Goal: Information Seeking & Learning: Learn about a topic

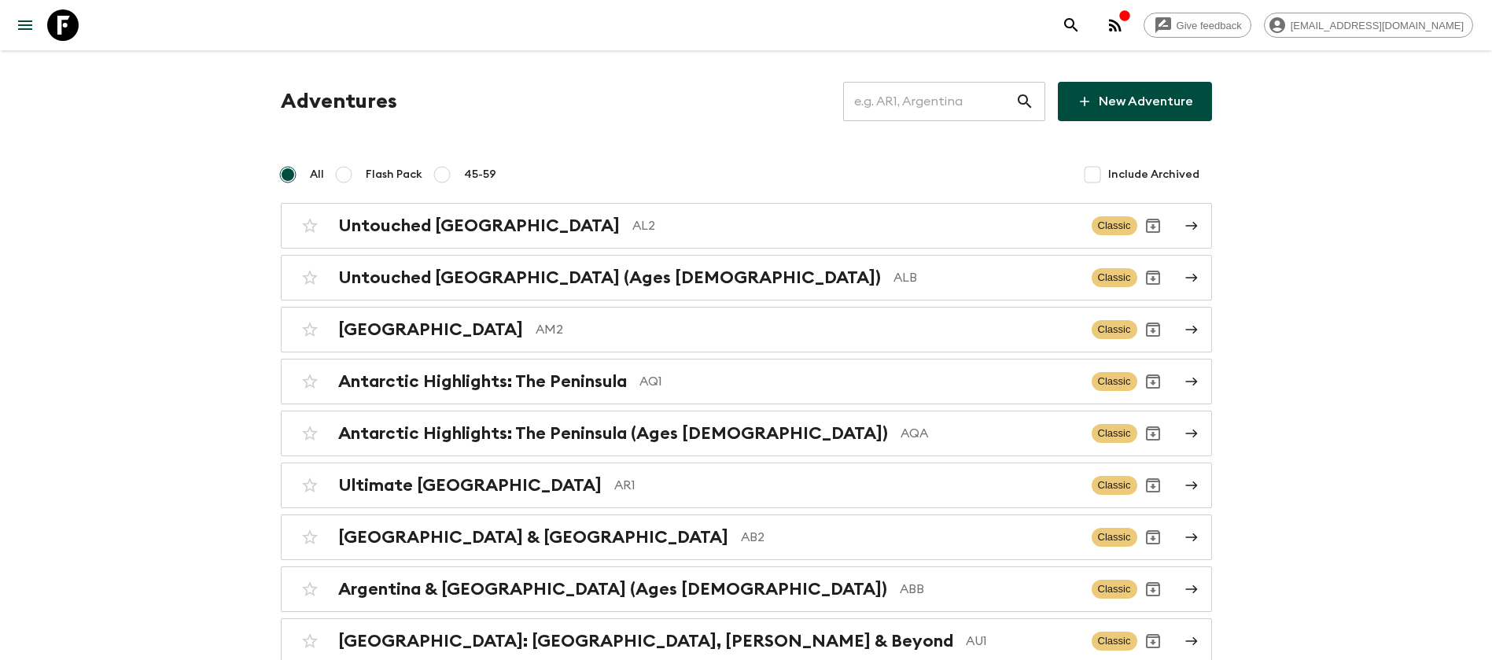
click at [991, 111] on input "text" at bounding box center [929, 101] width 172 height 44
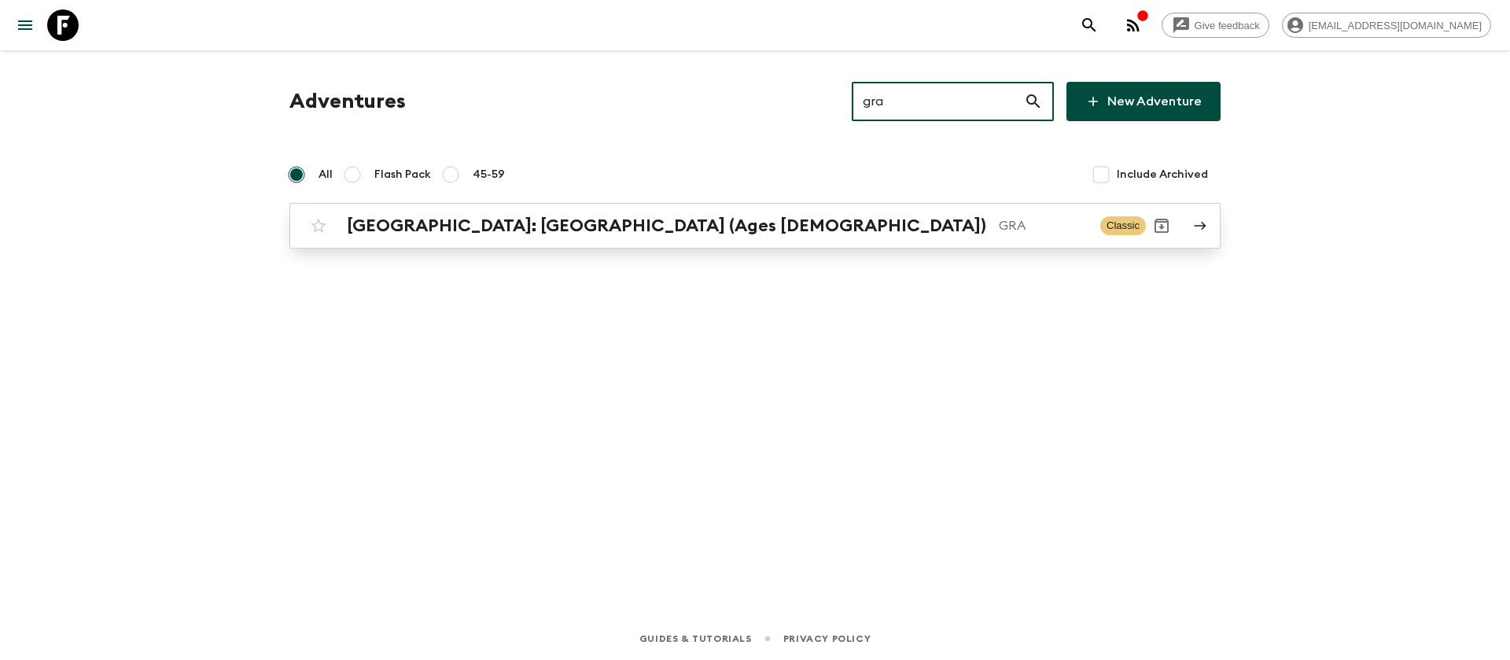
type input "gra"
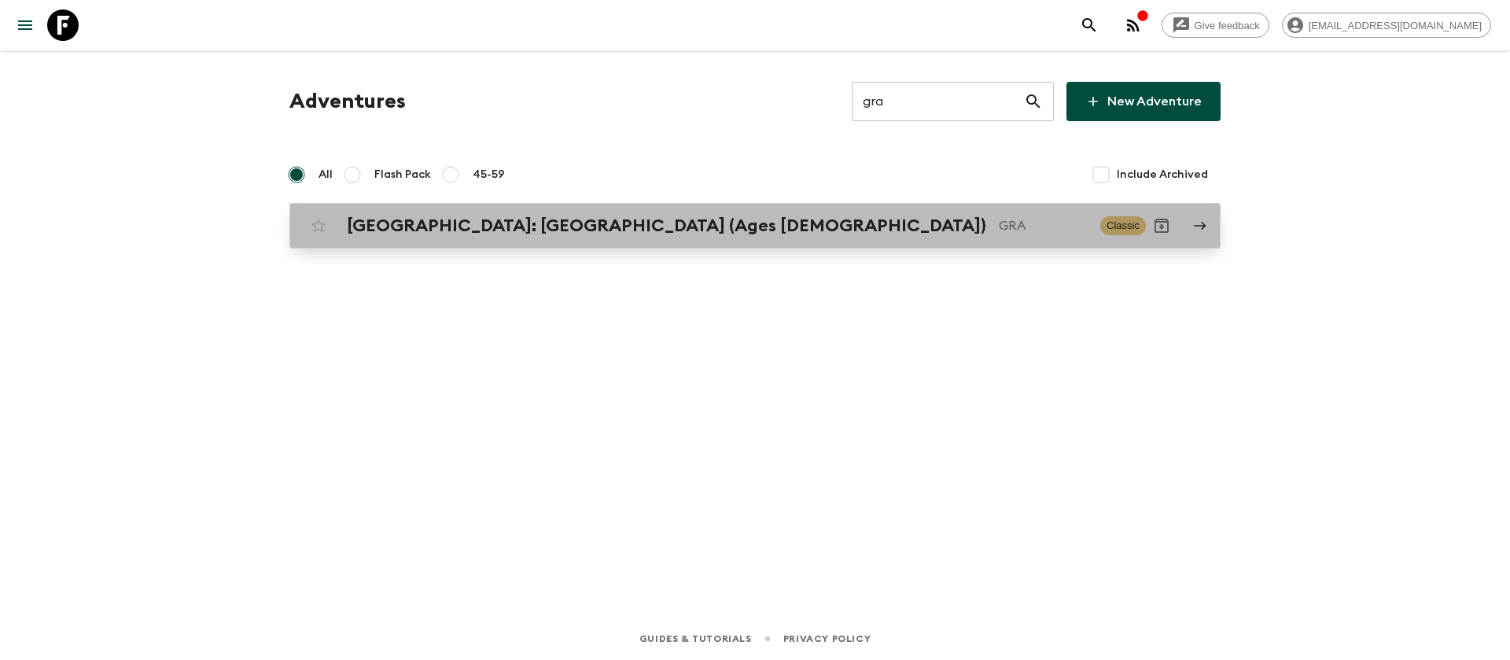
click at [999, 216] on p "GRA" at bounding box center [1043, 225] width 89 height 19
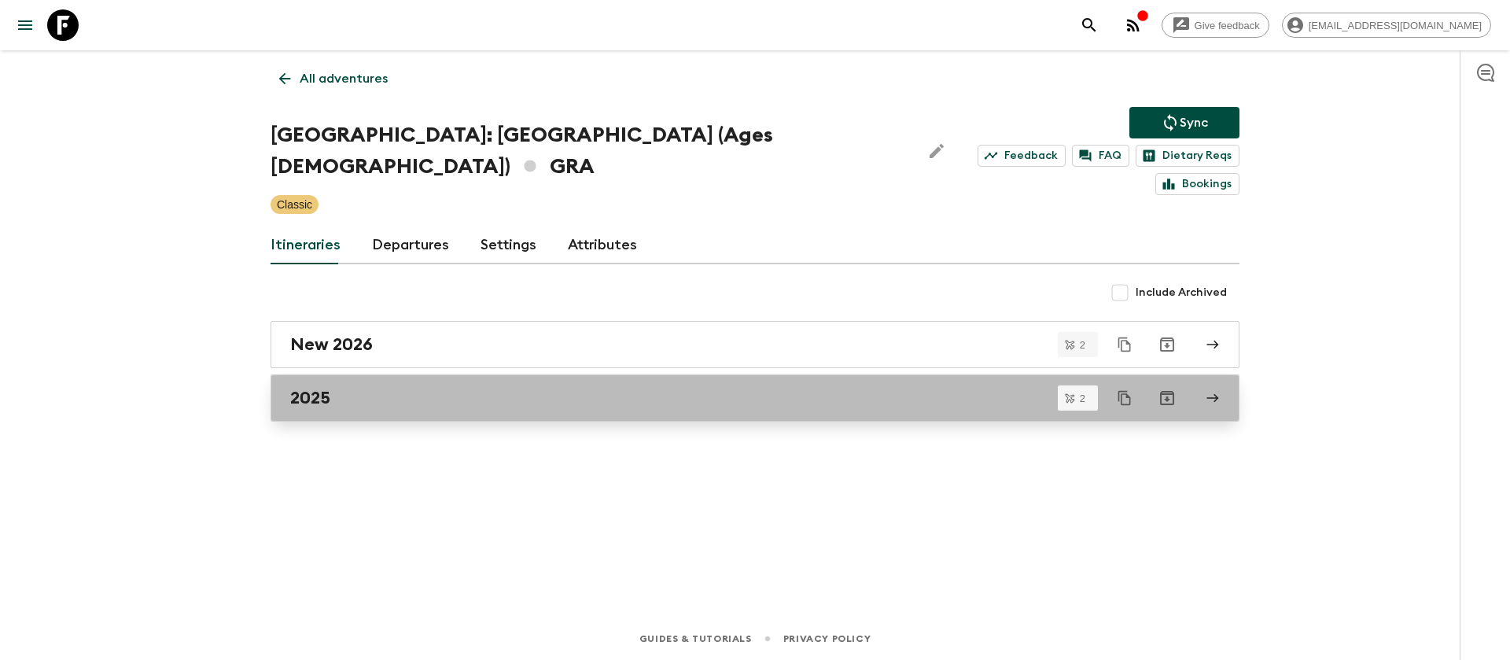
click at [323, 388] on h2 "2025" at bounding box center [310, 398] width 40 height 20
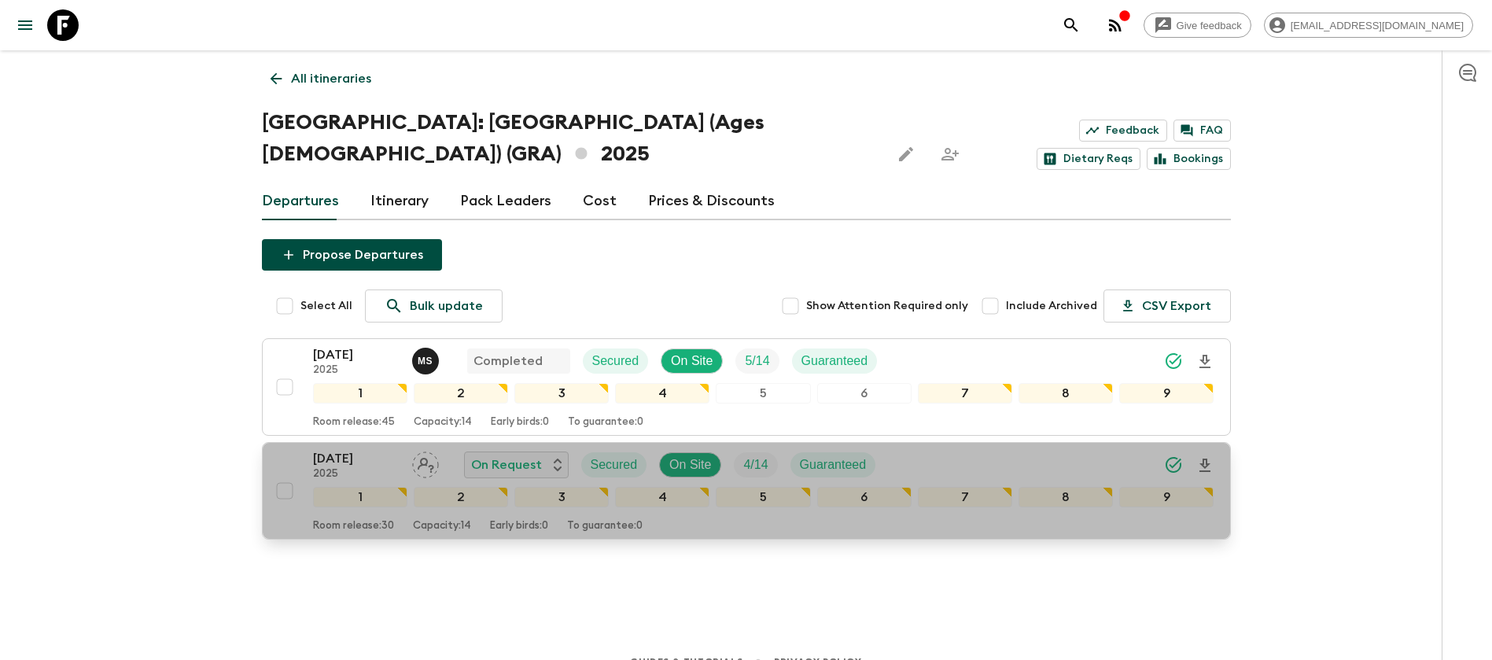
click at [366, 464] on p "[DATE]" at bounding box center [356, 458] width 86 height 19
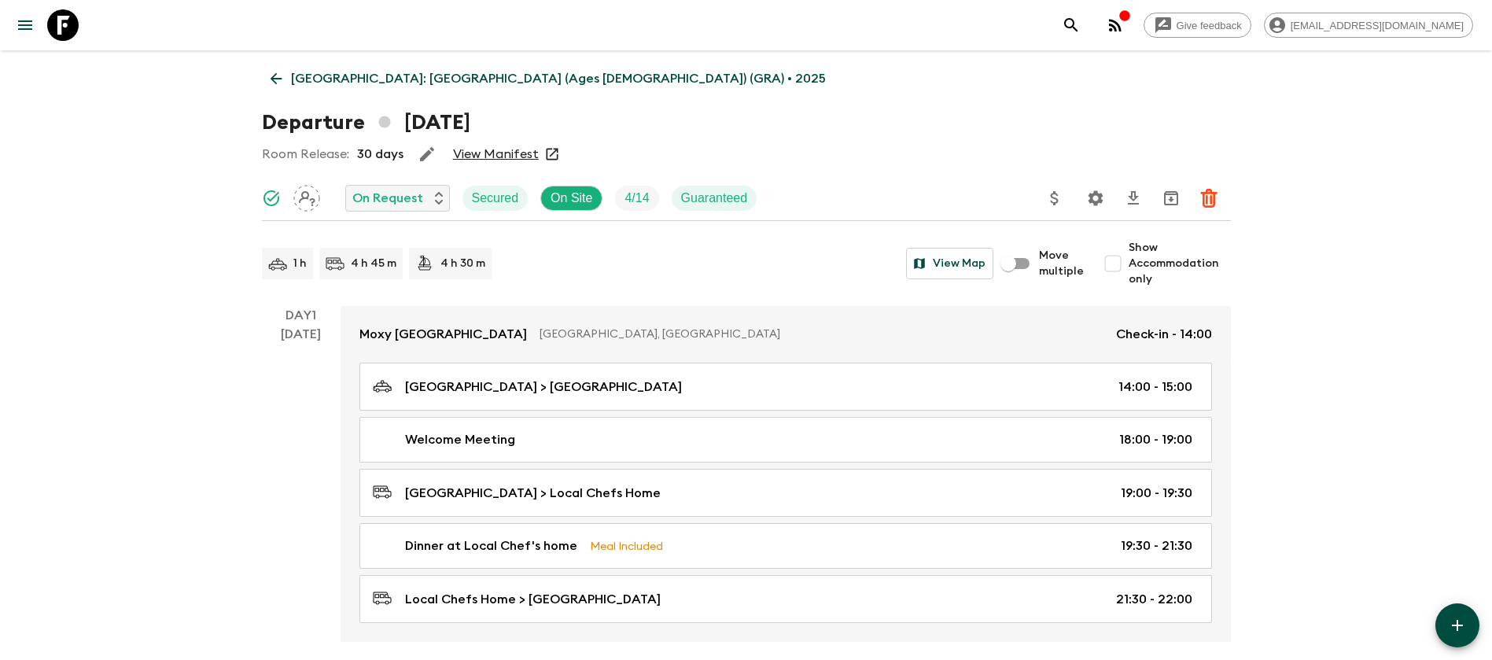
click at [478, 153] on link "View Manifest" at bounding box center [496, 154] width 86 height 16
click at [282, 86] on icon at bounding box center [275, 78] width 17 height 17
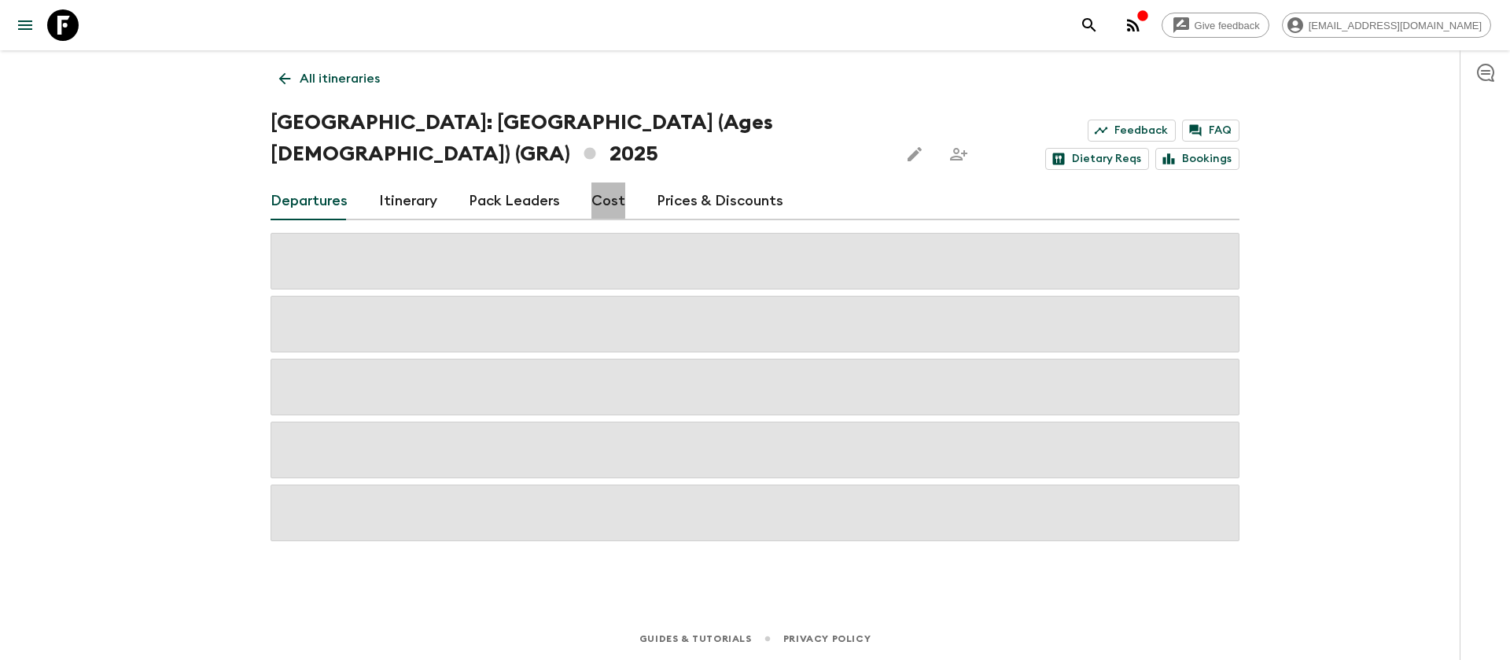
click at [593, 200] on link "Cost" at bounding box center [608, 201] width 34 height 38
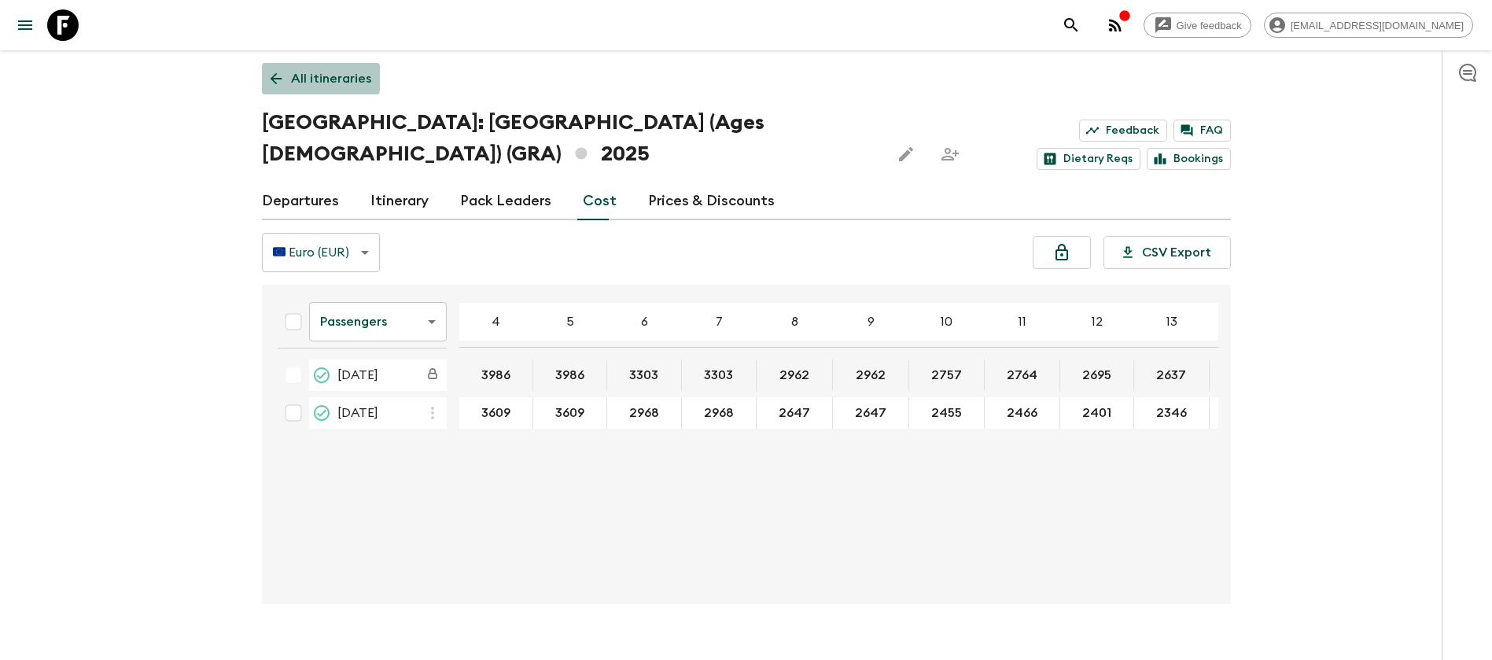
click at [280, 68] on link "All itineraries" at bounding box center [321, 78] width 118 height 31
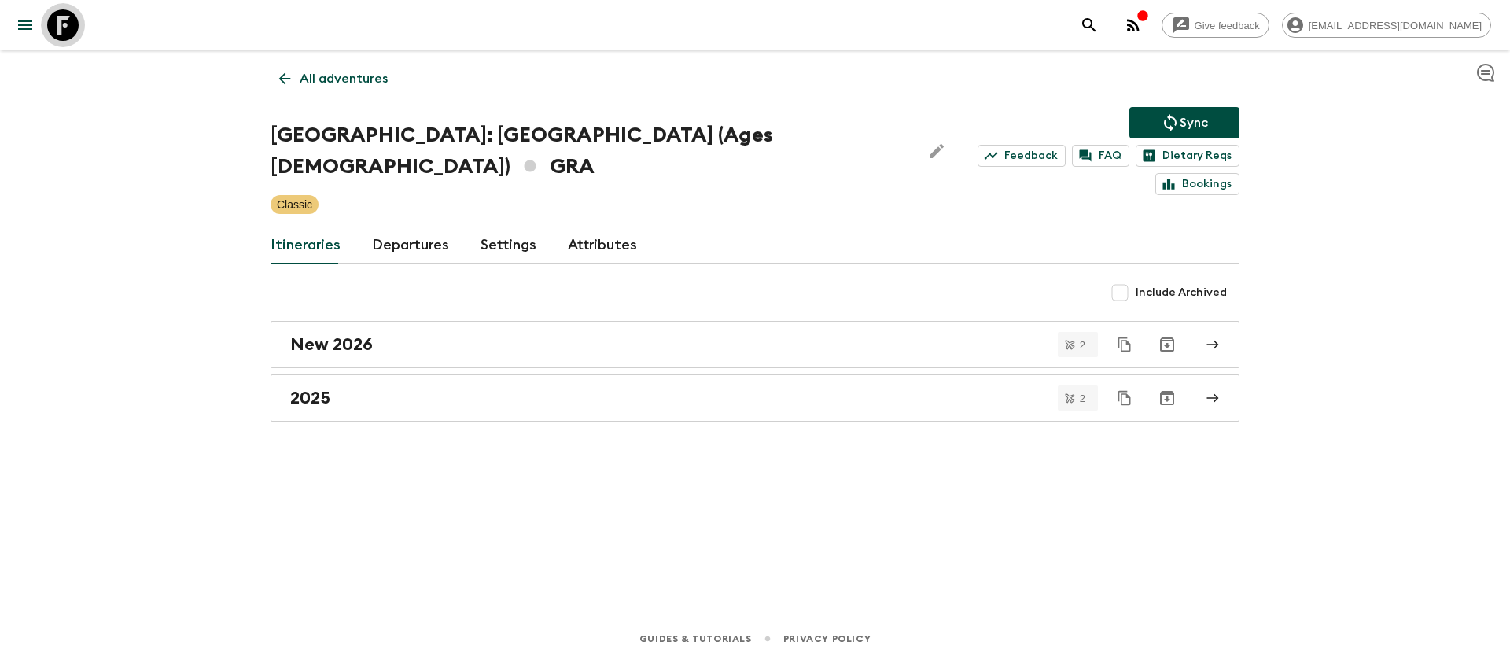
click at [69, 20] on icon at bounding box center [62, 24] width 31 height 31
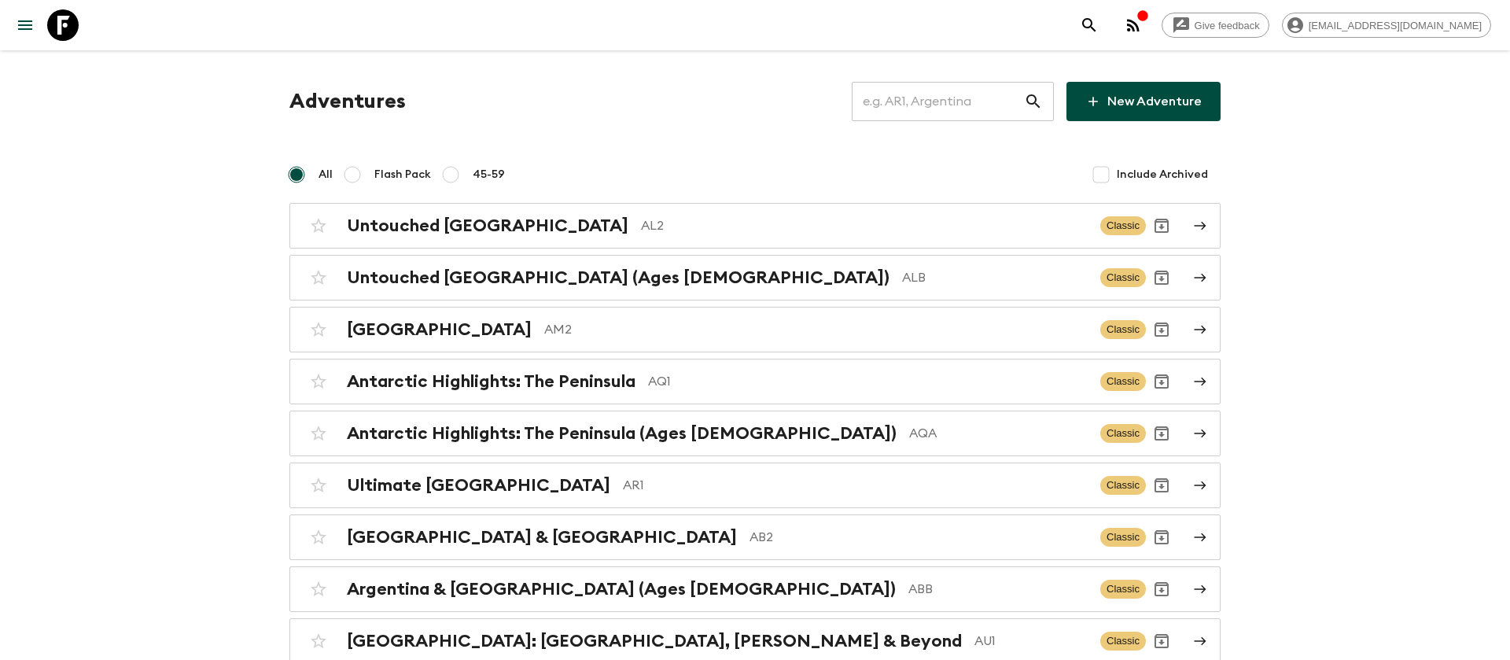
click at [999, 102] on input "text" at bounding box center [938, 101] width 172 height 44
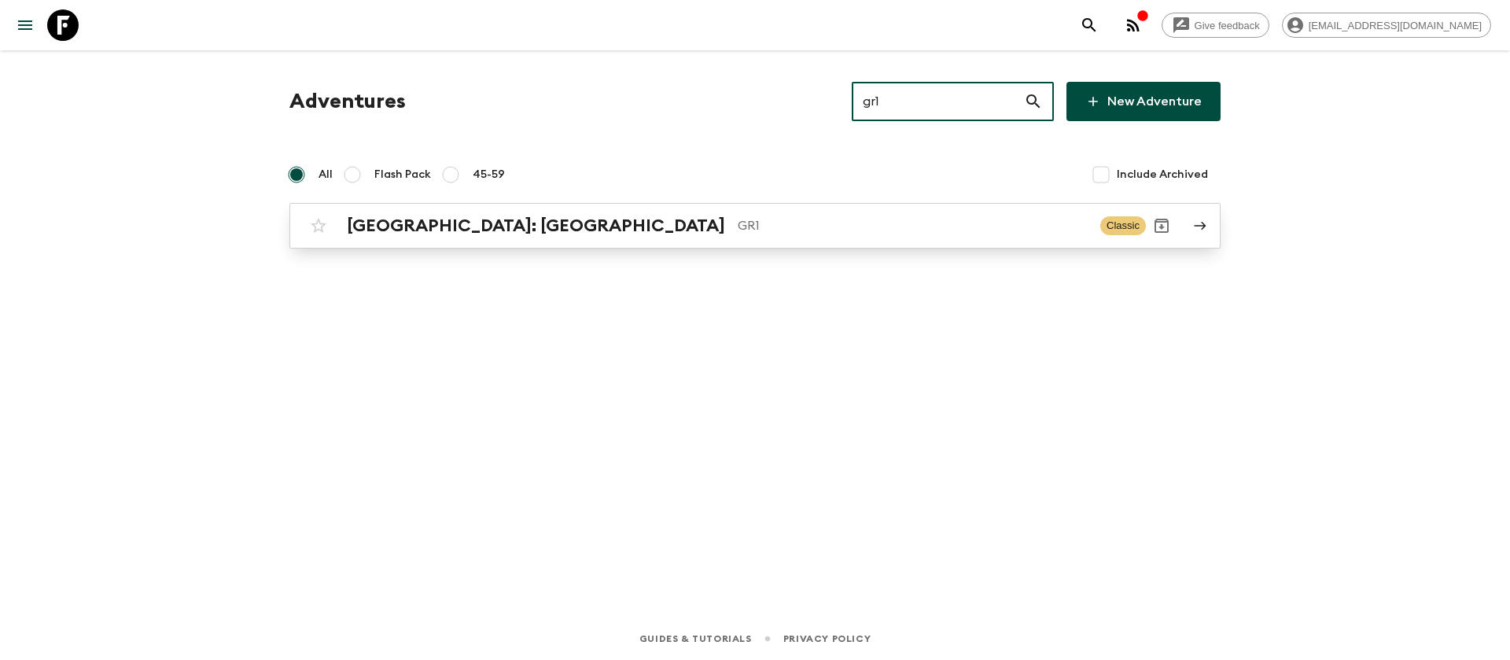
type input "gr1"
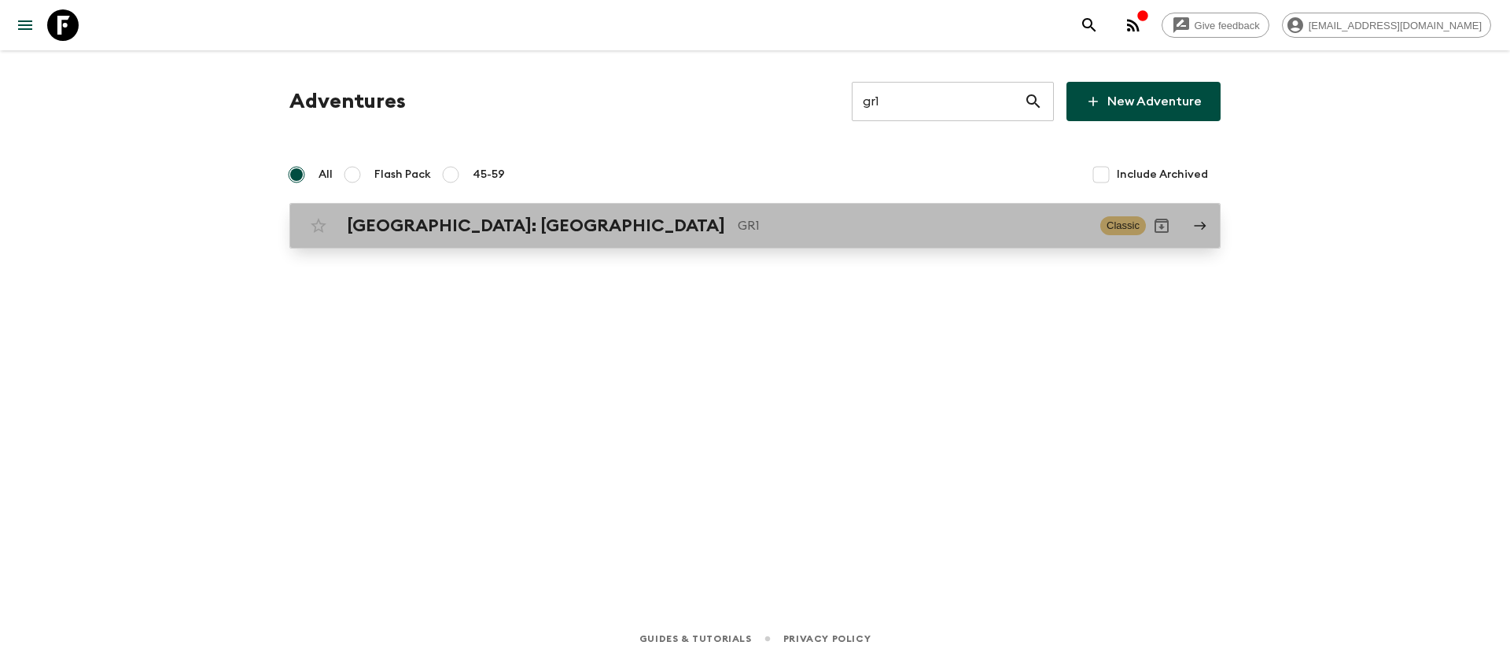
click at [459, 222] on h2 "[GEOGRAPHIC_DATA]: [GEOGRAPHIC_DATA]" at bounding box center [536, 225] width 378 height 20
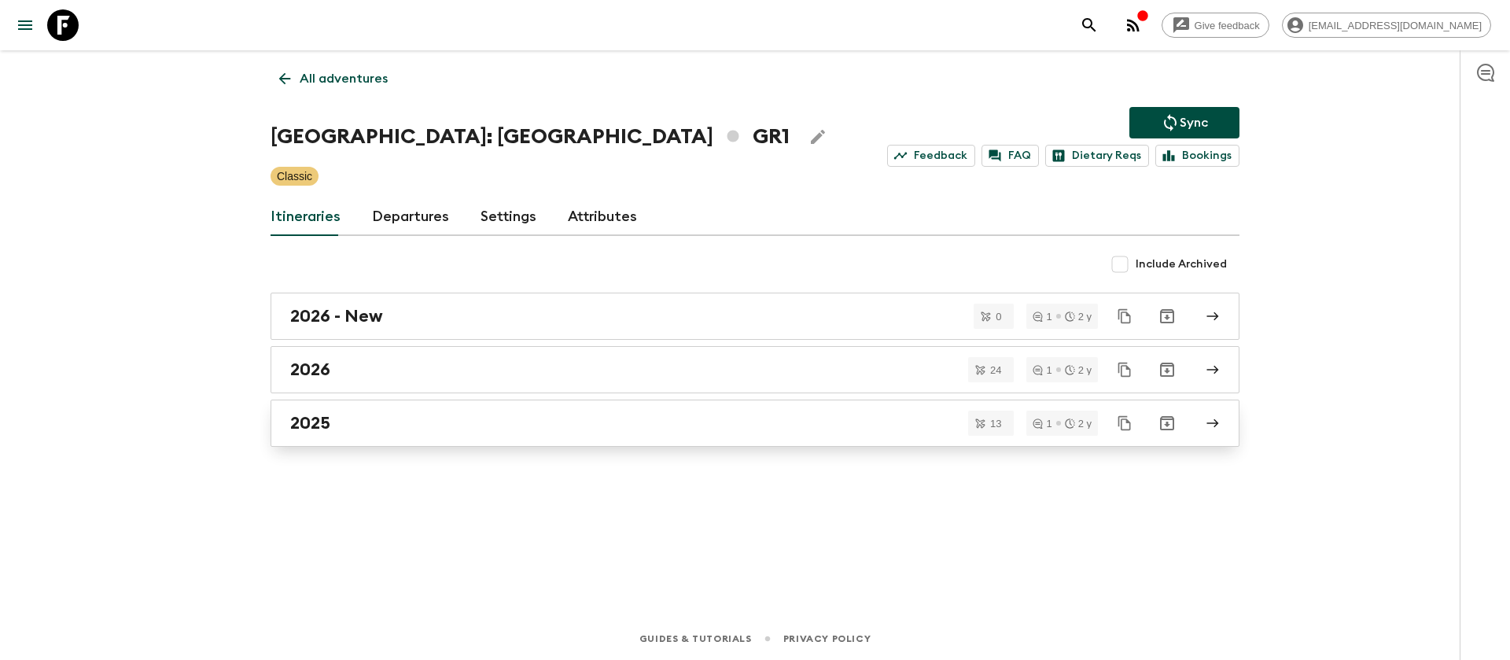
click at [315, 420] on h2 "2025" at bounding box center [310, 423] width 40 height 20
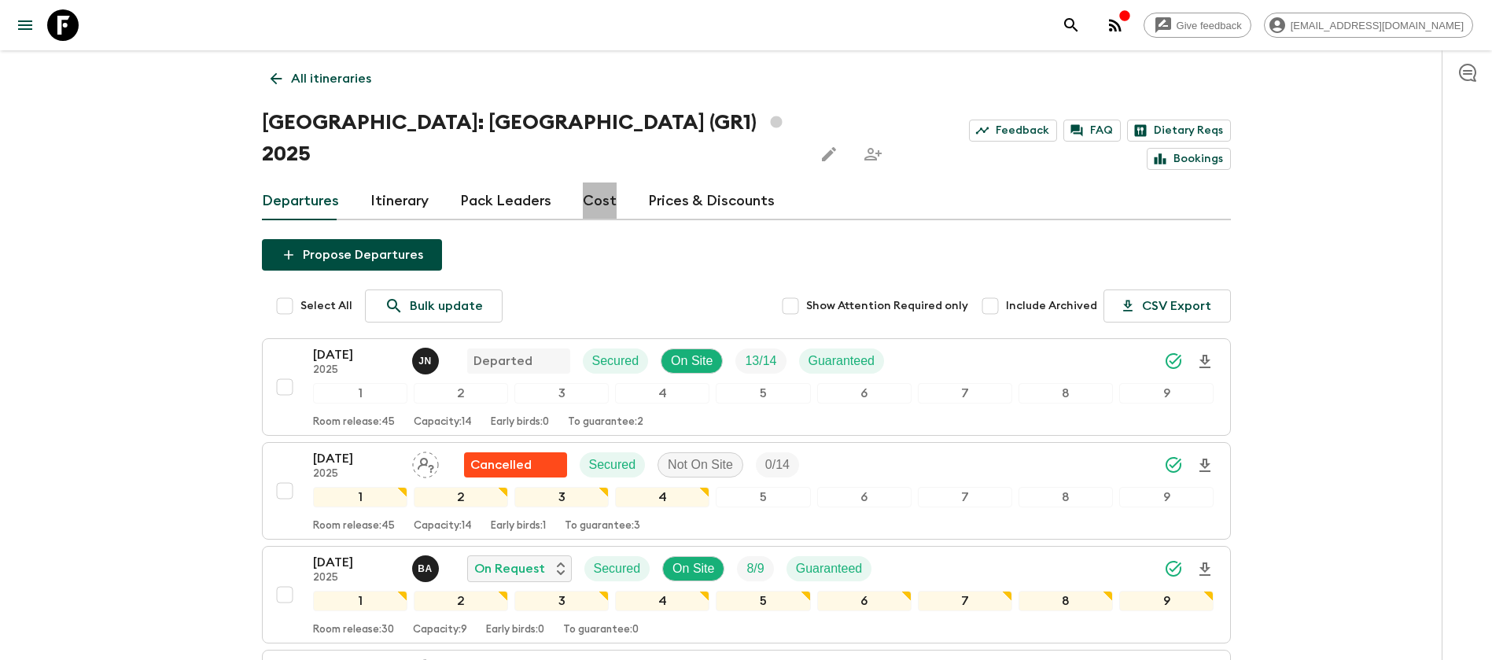
click at [597, 182] on link "Cost" at bounding box center [600, 201] width 34 height 38
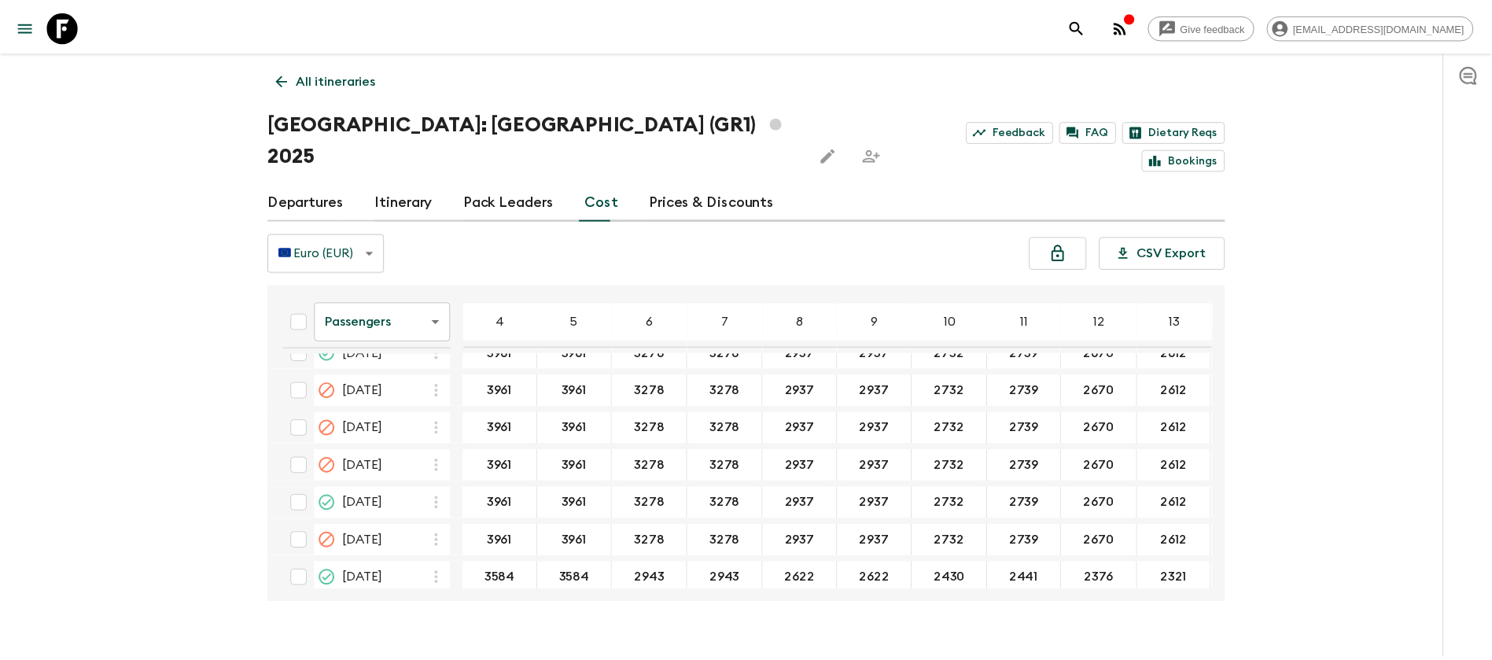
scroll to position [944, 0]
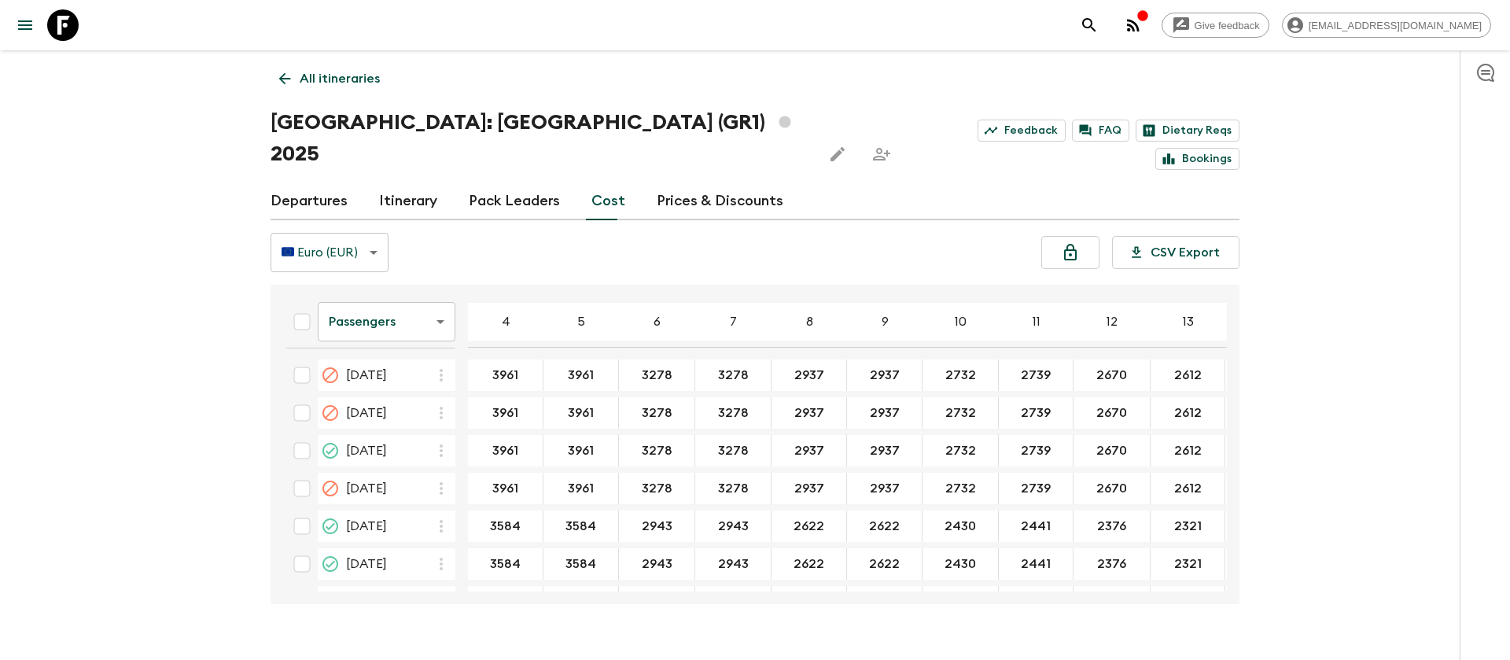
click at [53, 31] on icon at bounding box center [62, 24] width 31 height 31
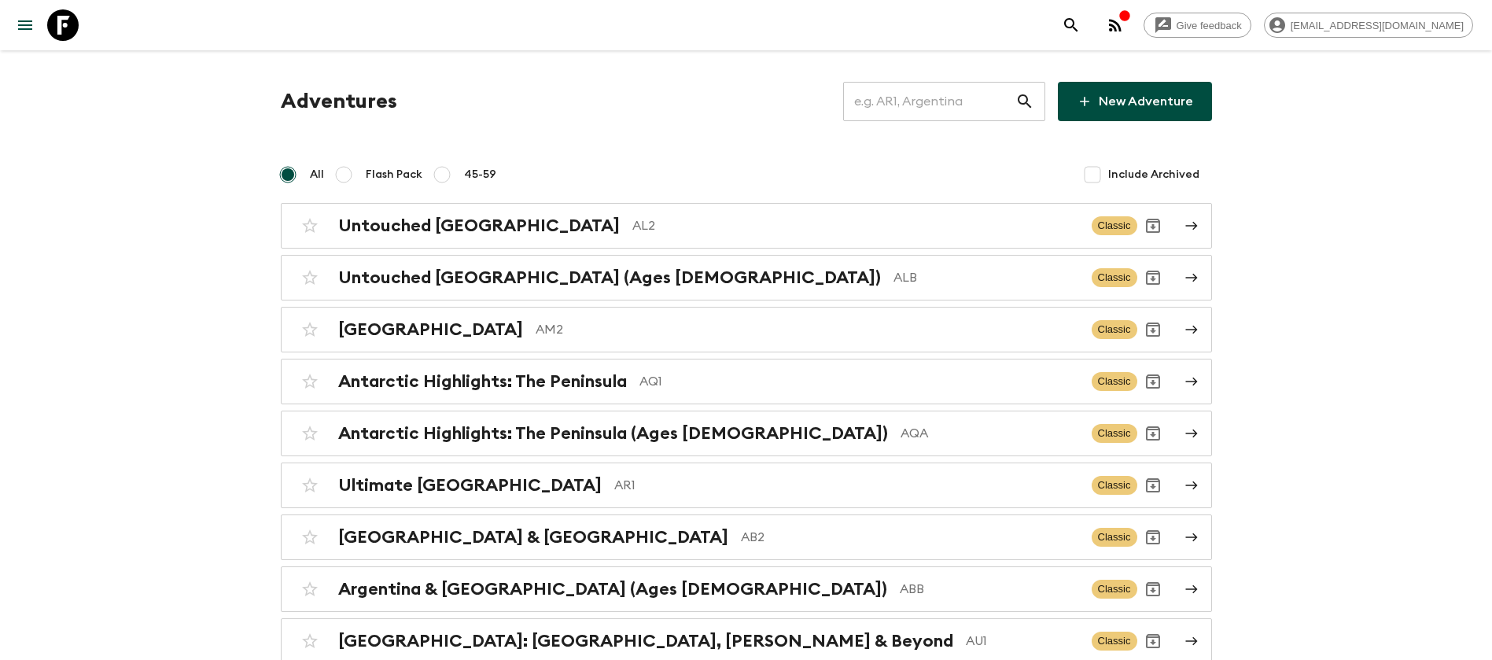
click at [988, 105] on input "text" at bounding box center [929, 101] width 172 height 44
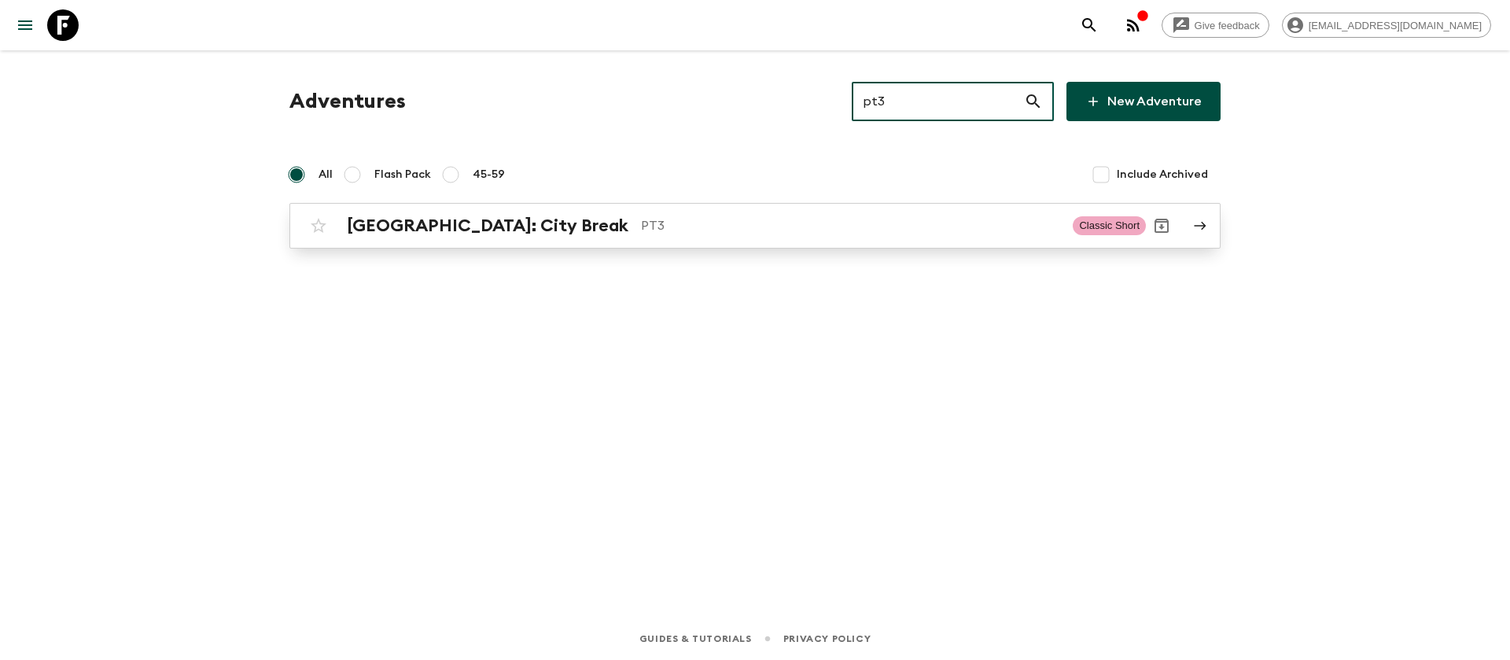
type input "pt3"
click at [485, 223] on h2 "[GEOGRAPHIC_DATA]: City Break" at bounding box center [488, 225] width 282 height 20
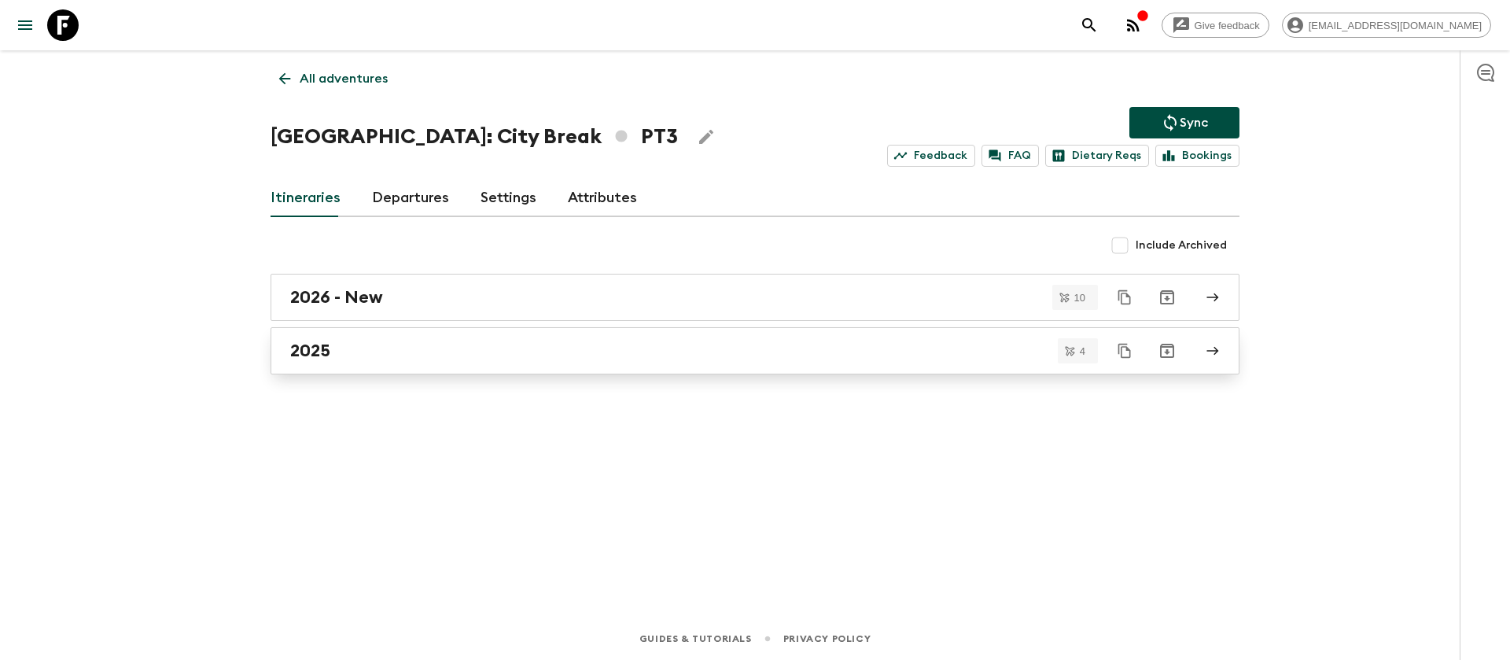
click at [368, 353] on div "2025" at bounding box center [740, 350] width 900 height 20
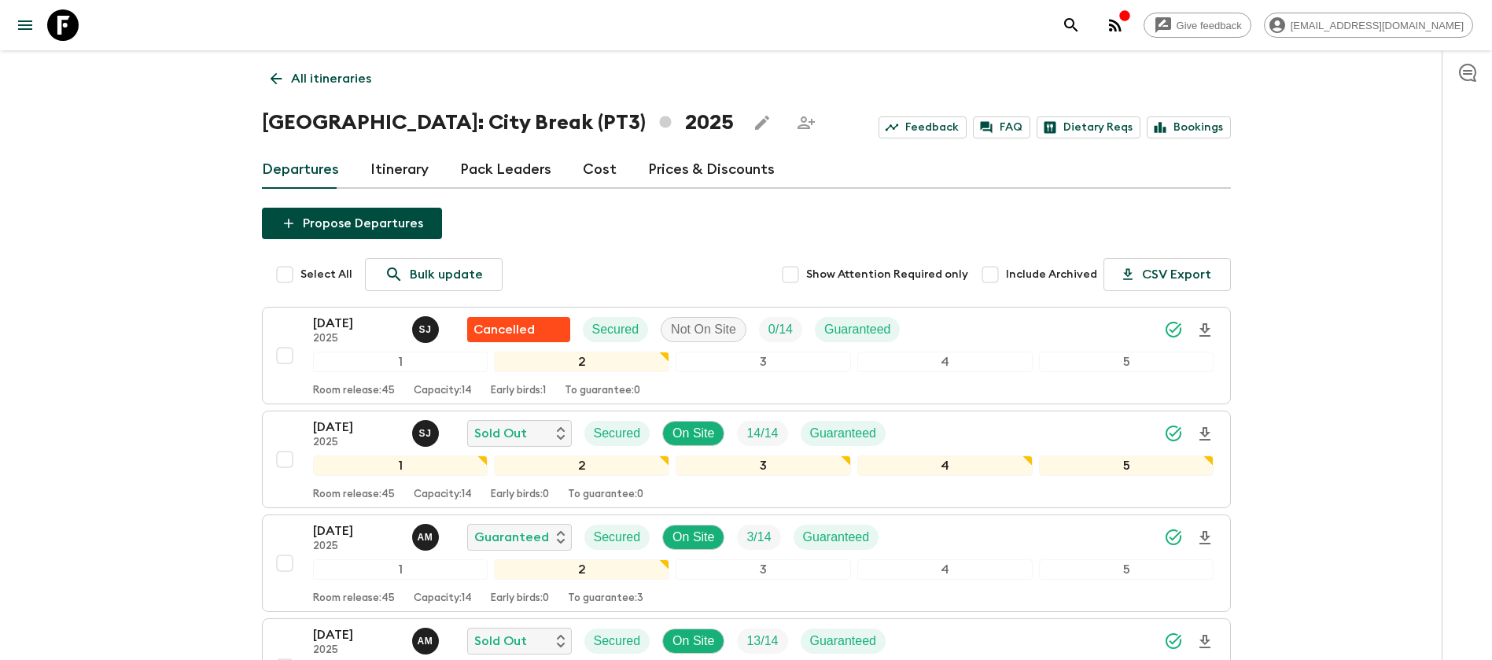
click at [1004, 274] on input "Include Archived" at bounding box center [989, 274] width 31 height 31
checkbox input "true"
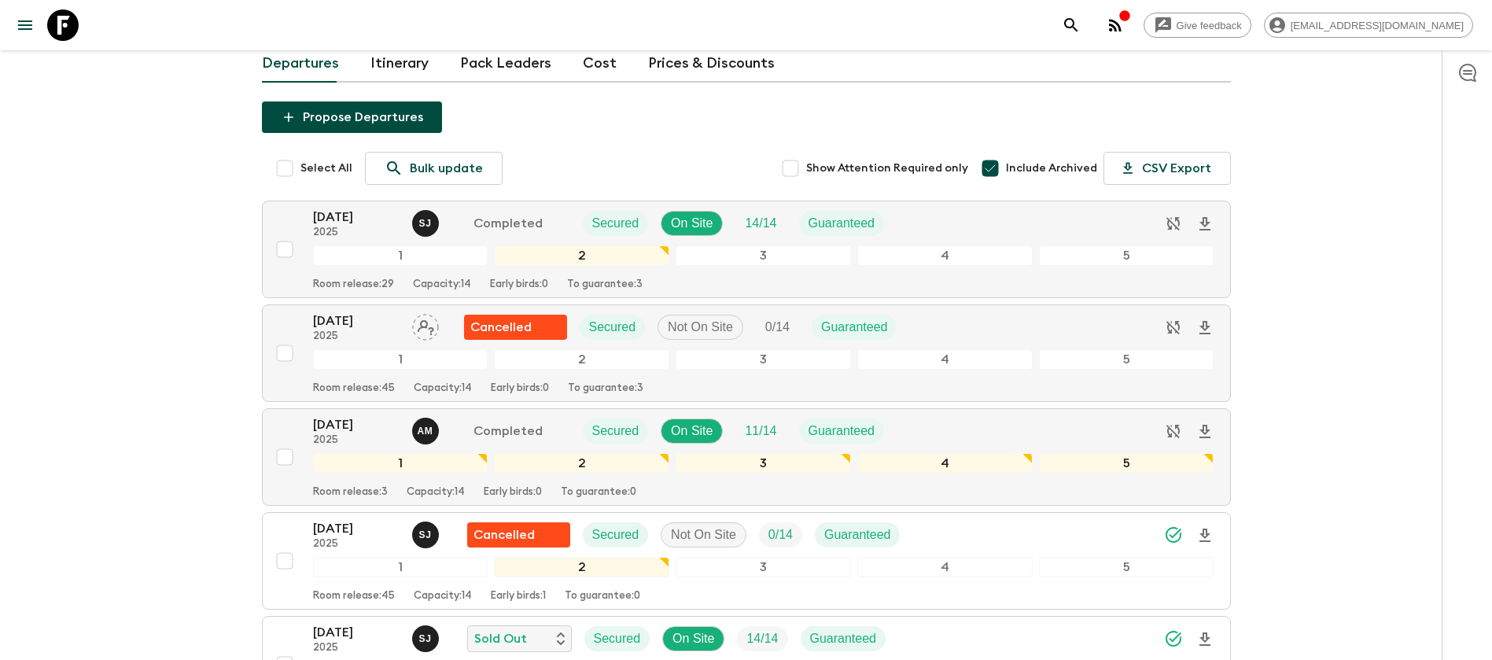
scroll to position [236, 0]
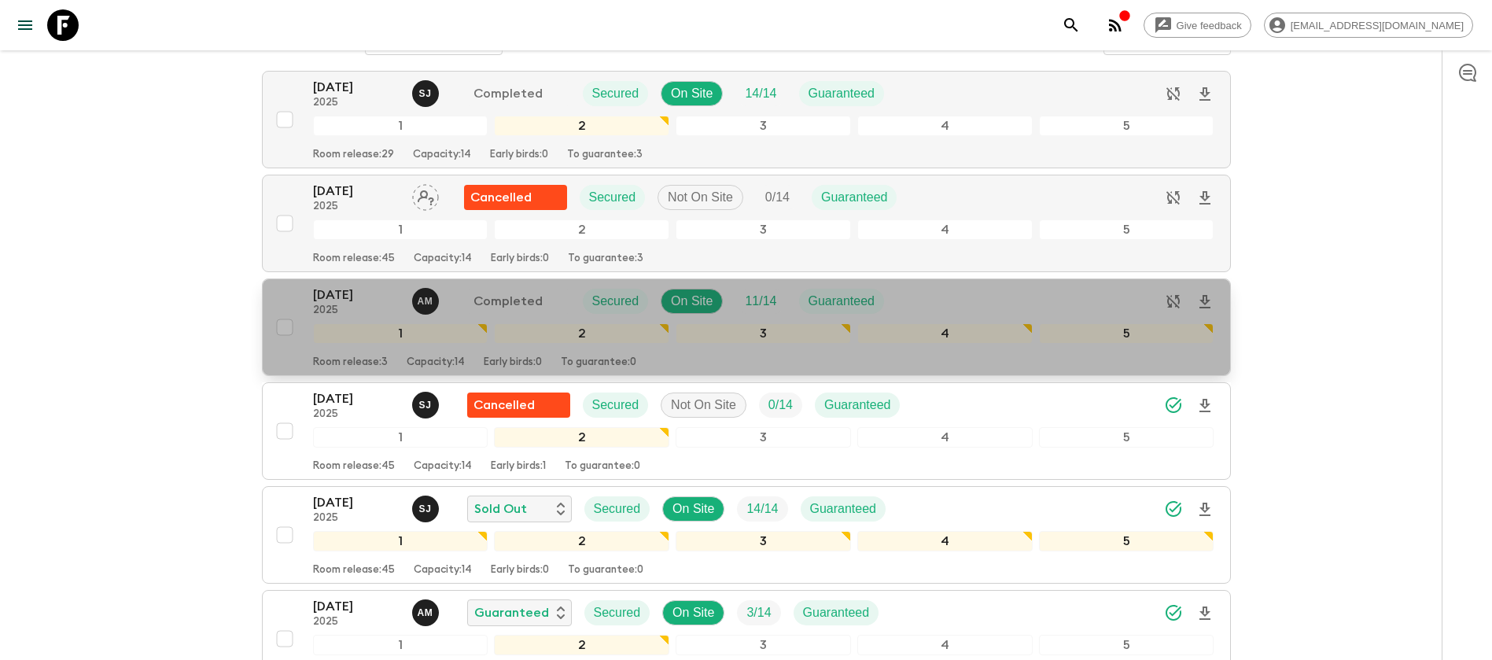
click at [350, 294] on p "[DATE]" at bounding box center [356, 294] width 86 height 19
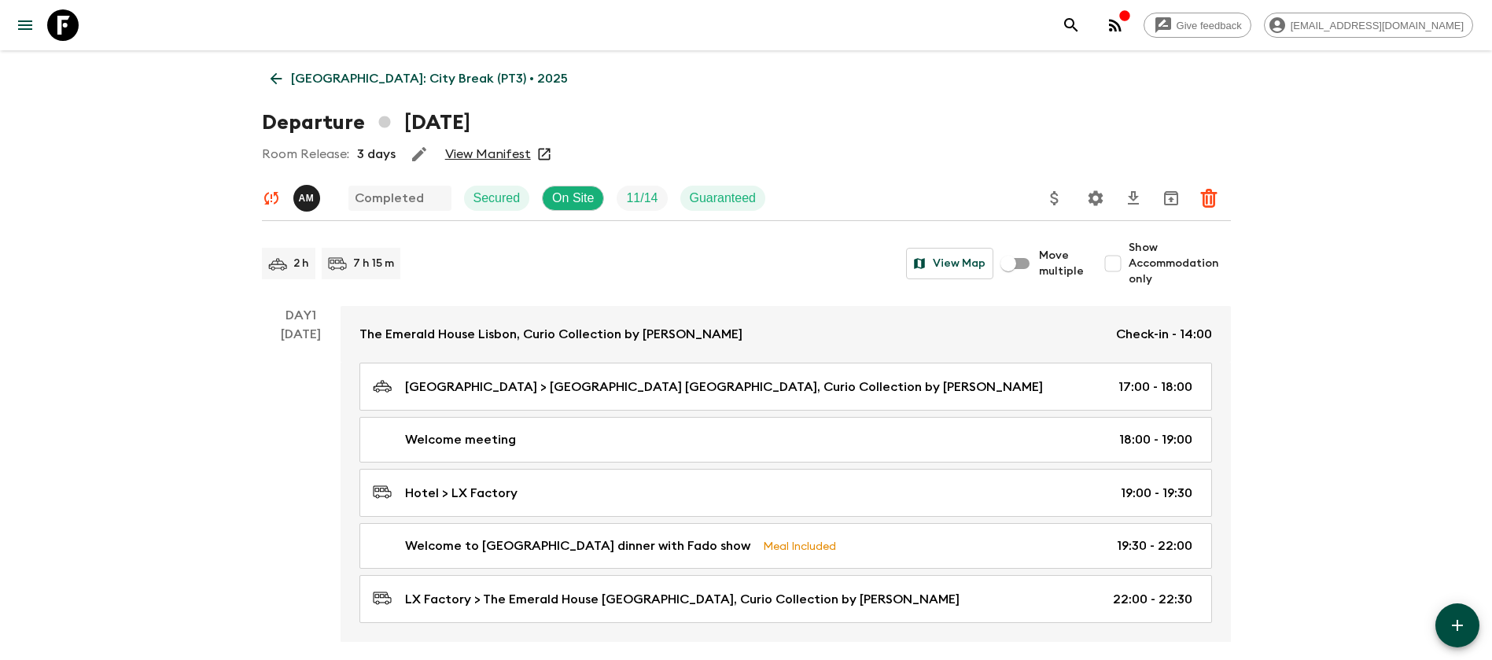
click at [507, 152] on link "View Manifest" at bounding box center [488, 154] width 86 height 16
click at [281, 80] on icon at bounding box center [275, 78] width 17 height 17
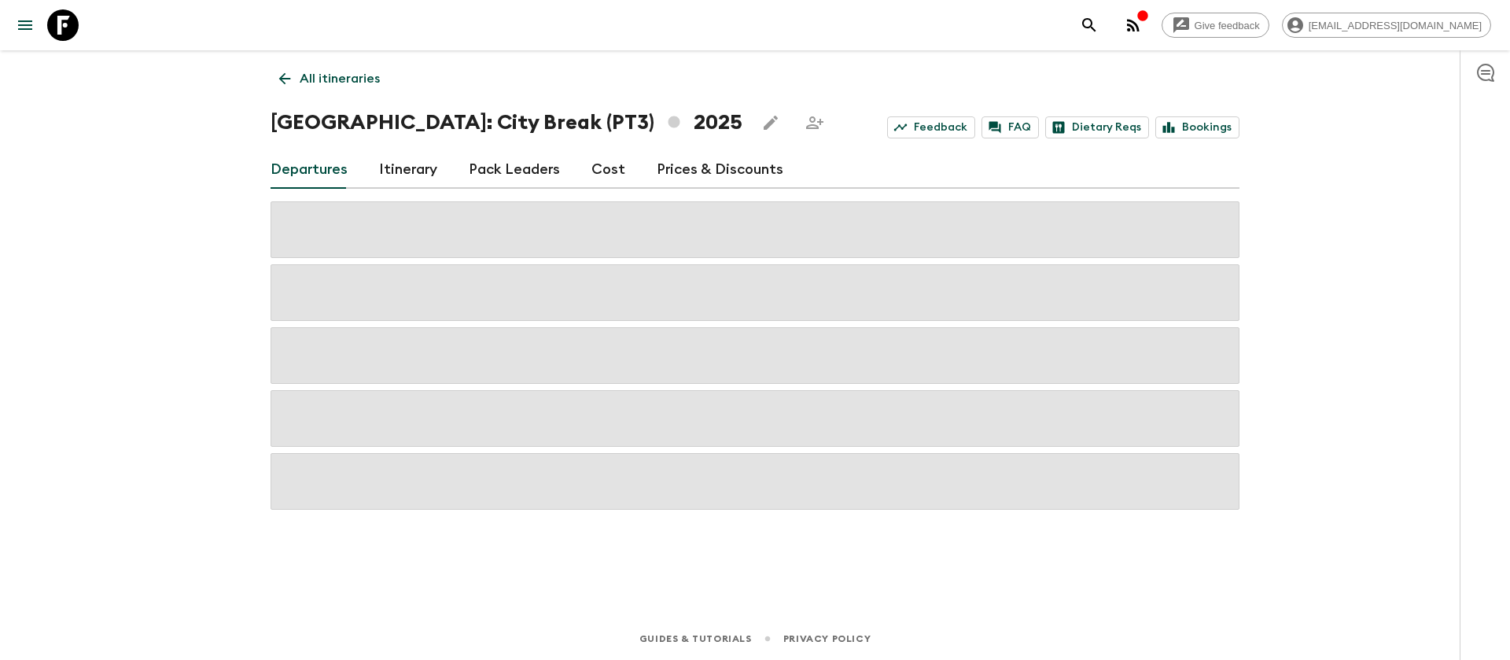
click at [600, 165] on link "Cost" at bounding box center [608, 170] width 34 height 38
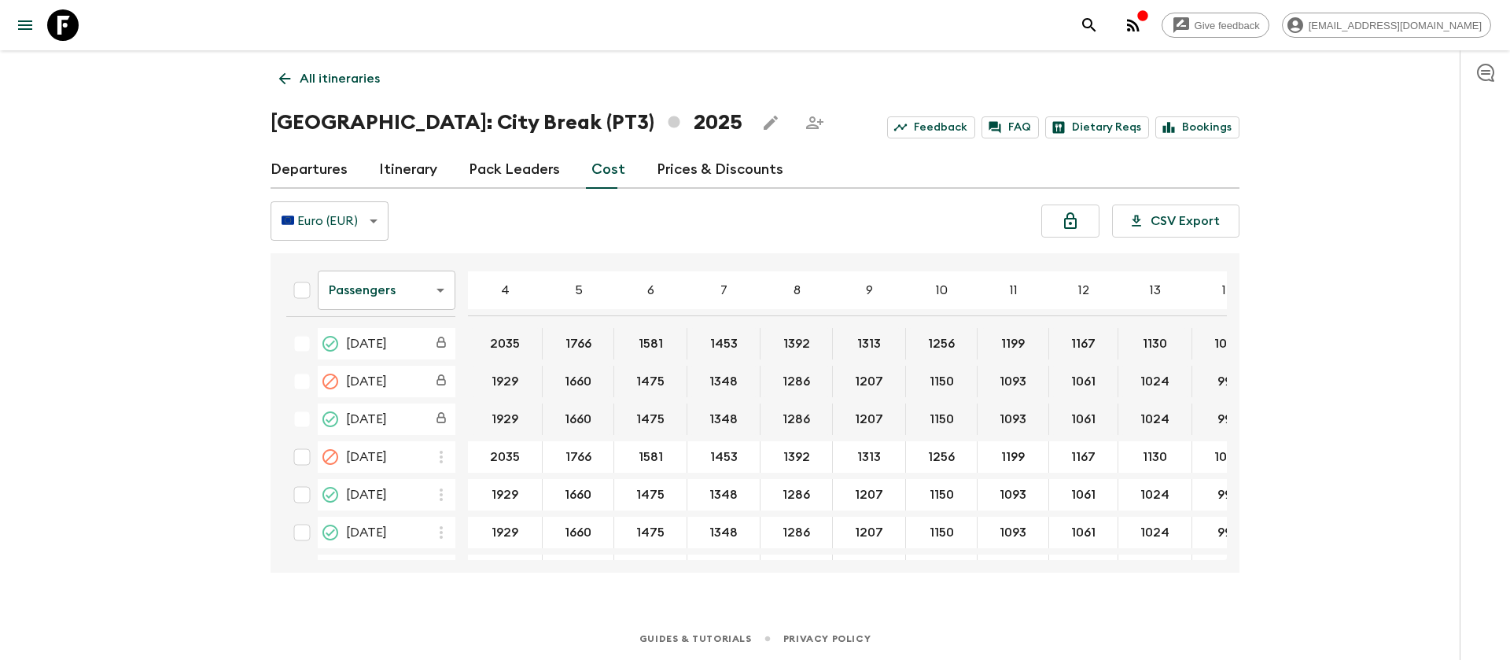
click at [61, 27] on icon at bounding box center [62, 24] width 31 height 31
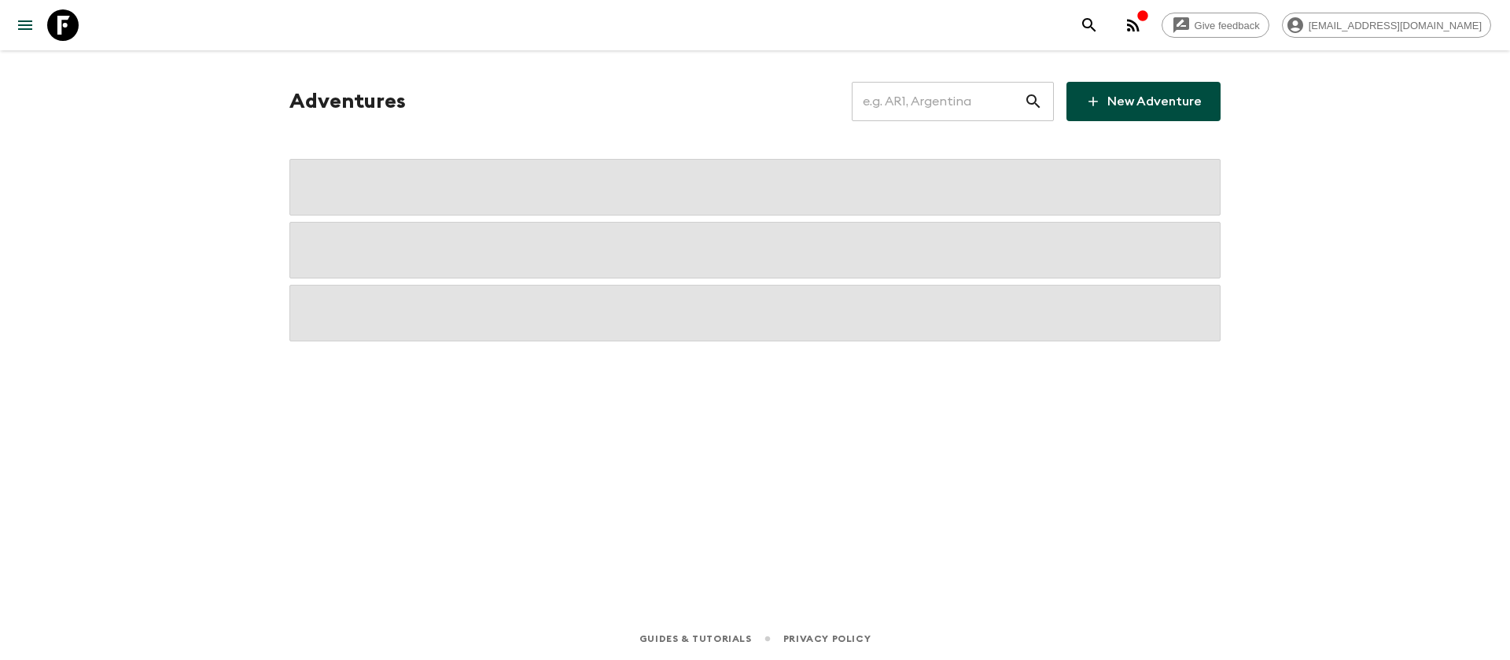
click at [900, 111] on input "text" at bounding box center [938, 101] width 172 height 44
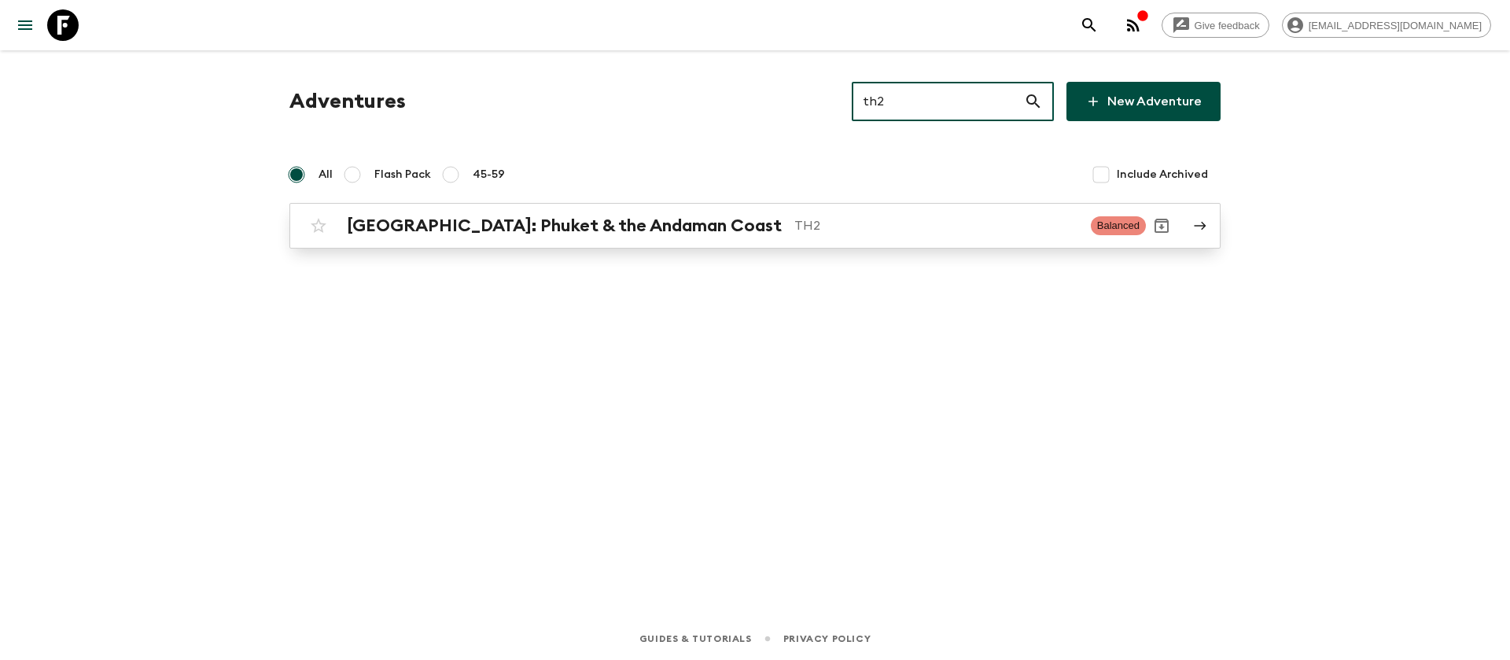
type input "th2"
click at [586, 230] on h2 "[GEOGRAPHIC_DATA]: Phuket & the Andaman Coast" at bounding box center [564, 225] width 435 height 20
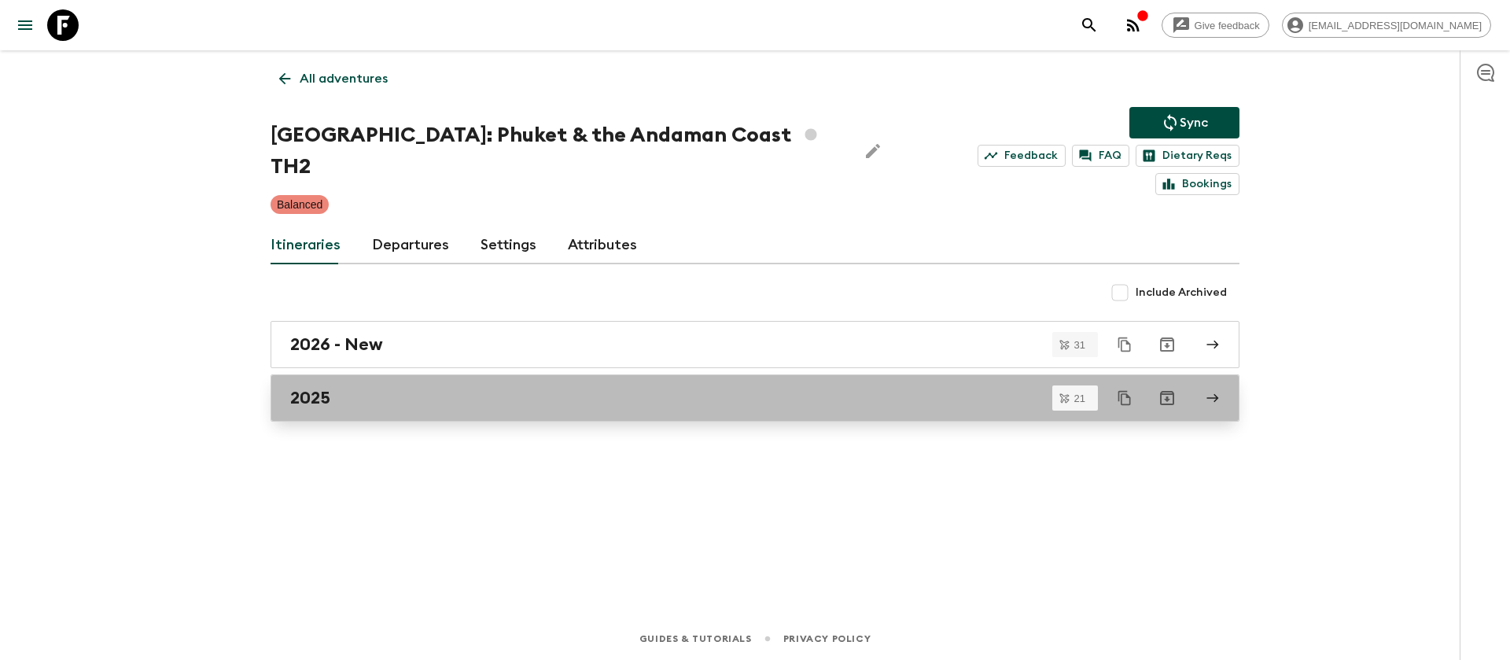
click at [336, 388] on div "2025" at bounding box center [740, 398] width 900 height 20
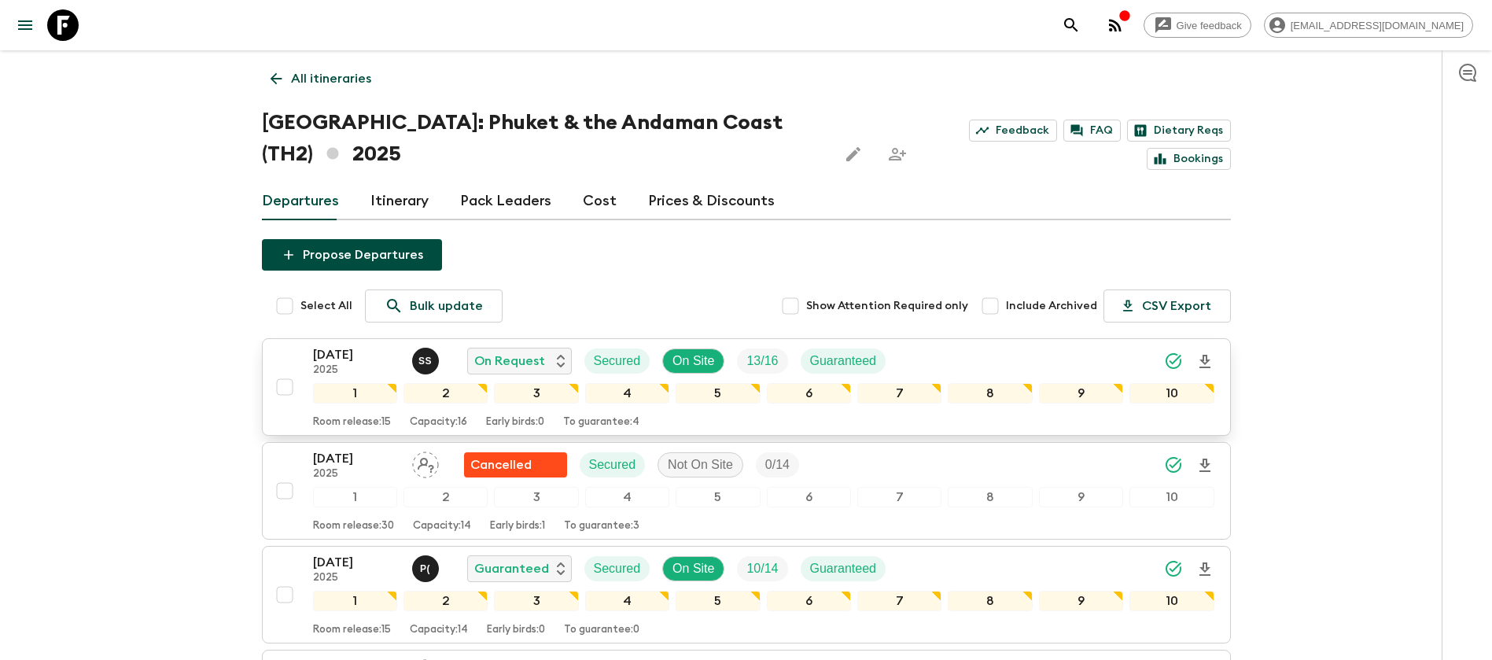
click at [351, 348] on p "[DATE]" at bounding box center [356, 354] width 86 height 19
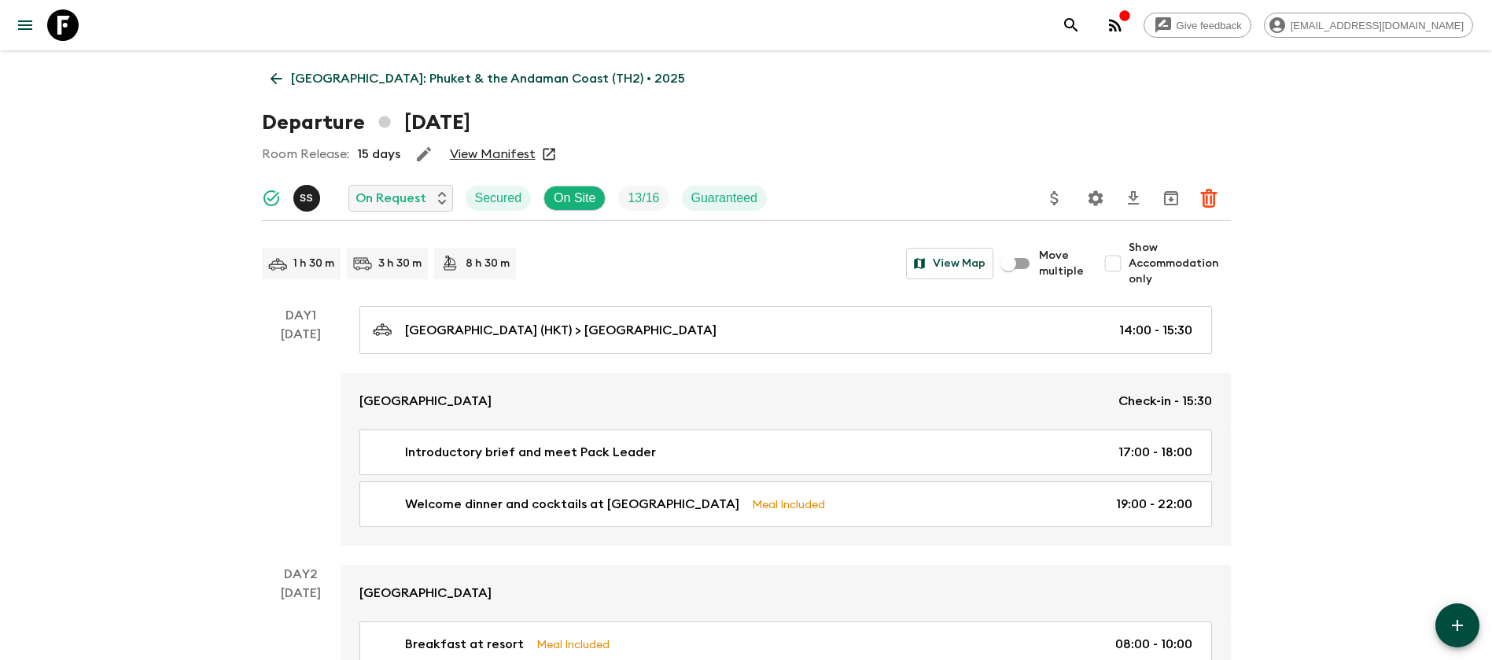
click at [494, 153] on link "View Manifest" at bounding box center [493, 154] width 86 height 16
click at [283, 77] on icon at bounding box center [275, 78] width 17 height 17
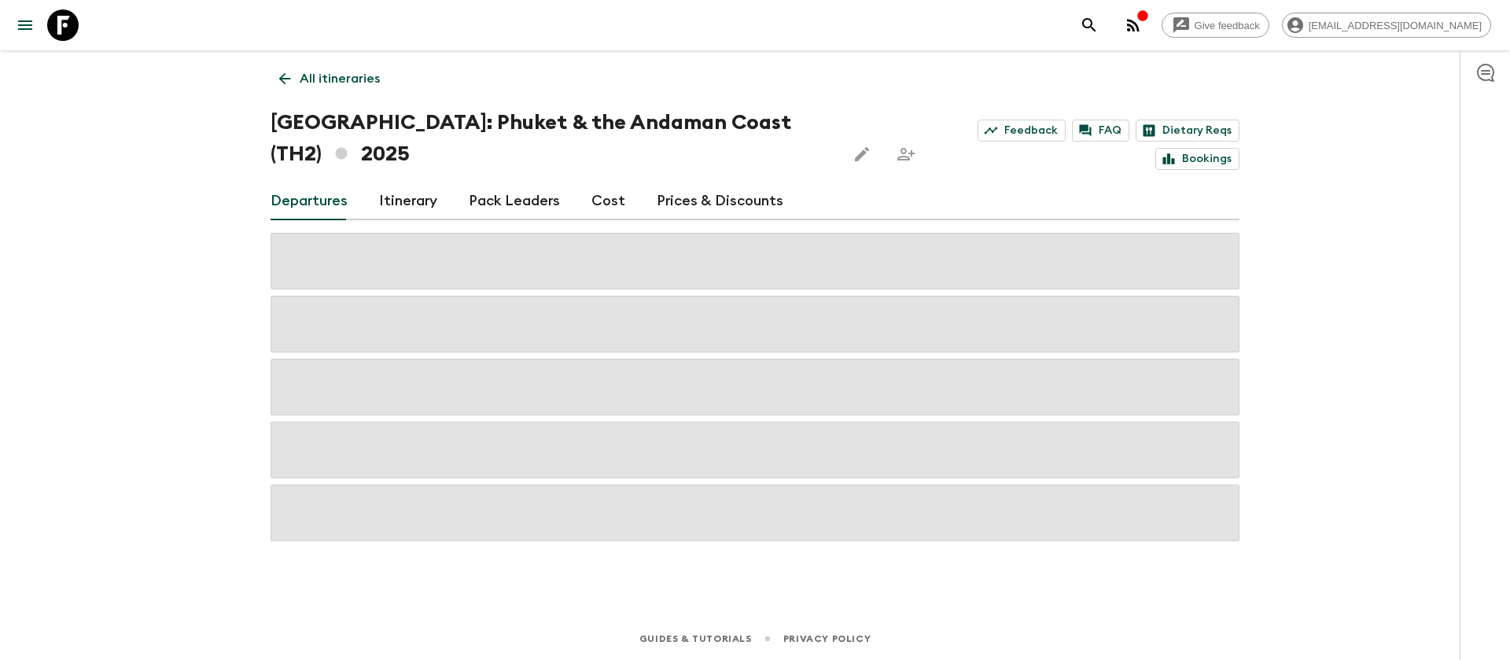
click at [595, 199] on link "Cost" at bounding box center [608, 201] width 34 height 38
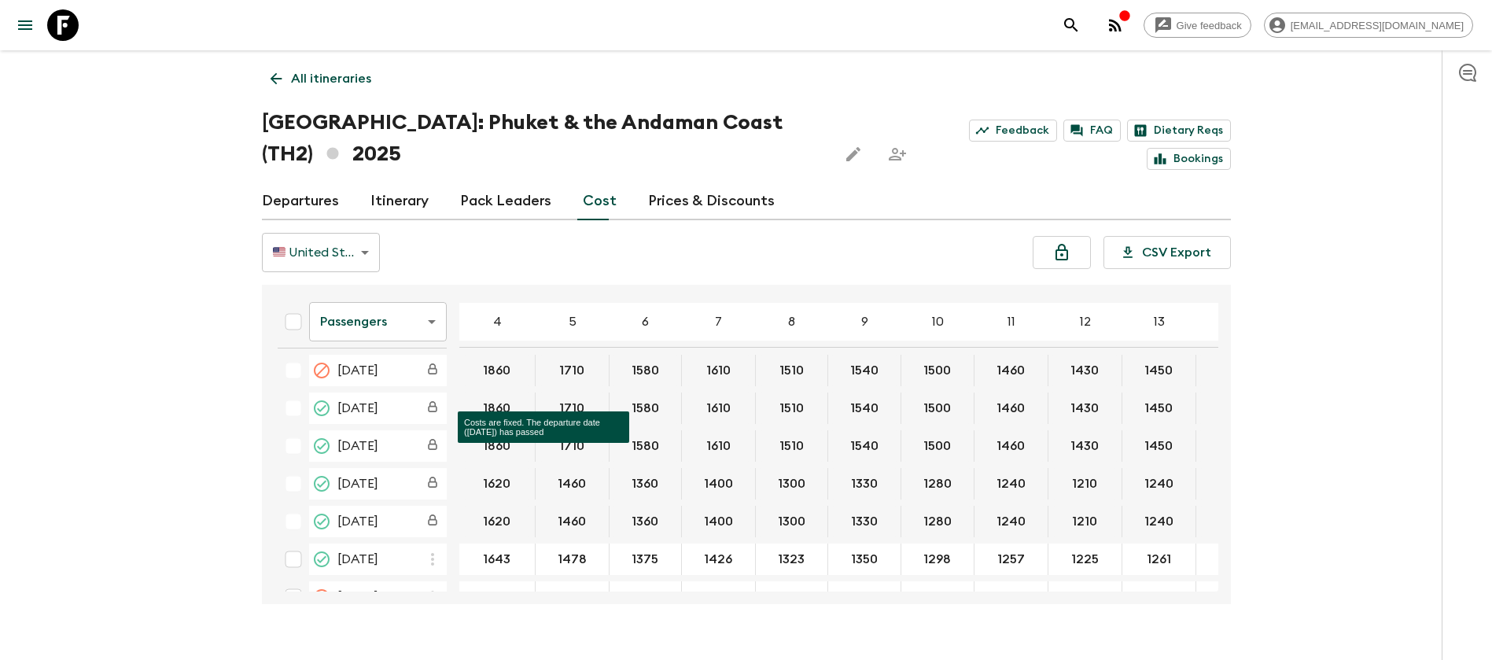
scroll to position [236, 0]
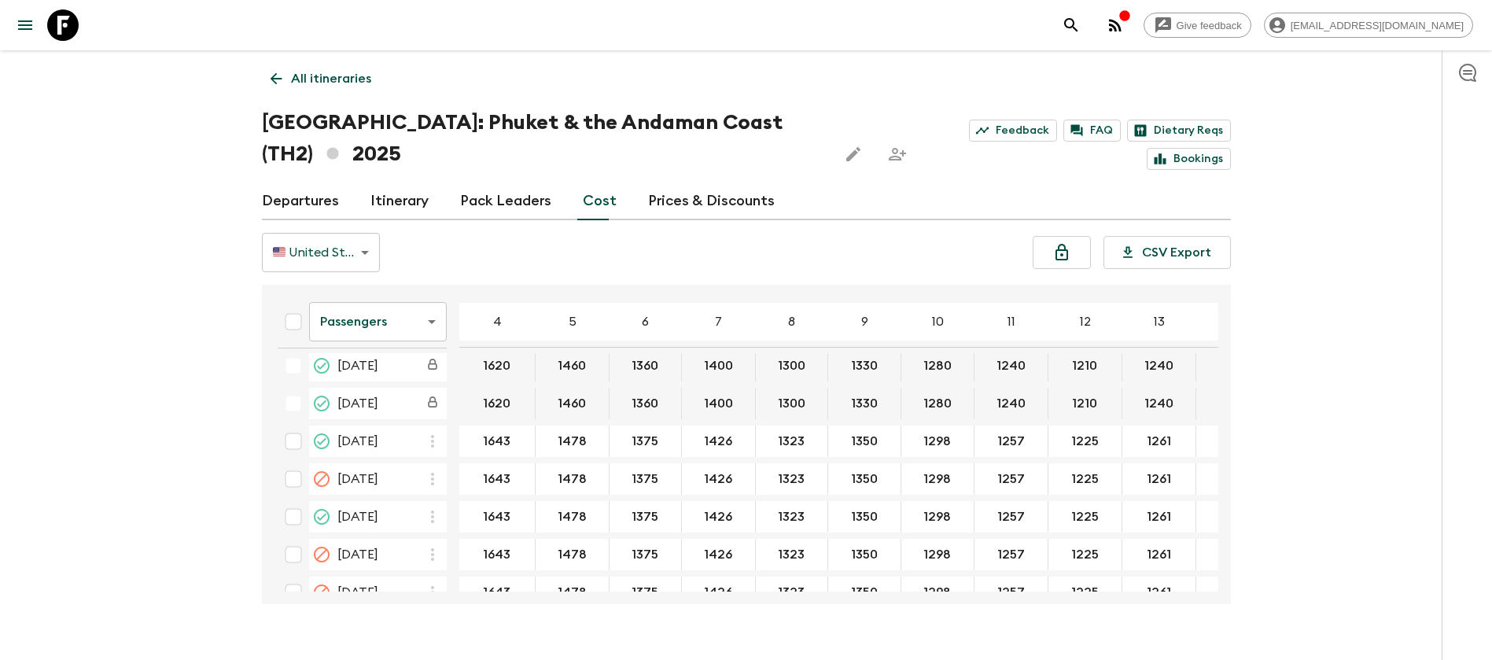
click at [414, 332] on body "Give feedback [EMAIL_ADDRESS][DOMAIN_NAME] All itineraries [GEOGRAPHIC_DATA]: […" at bounding box center [746, 345] width 1492 height 690
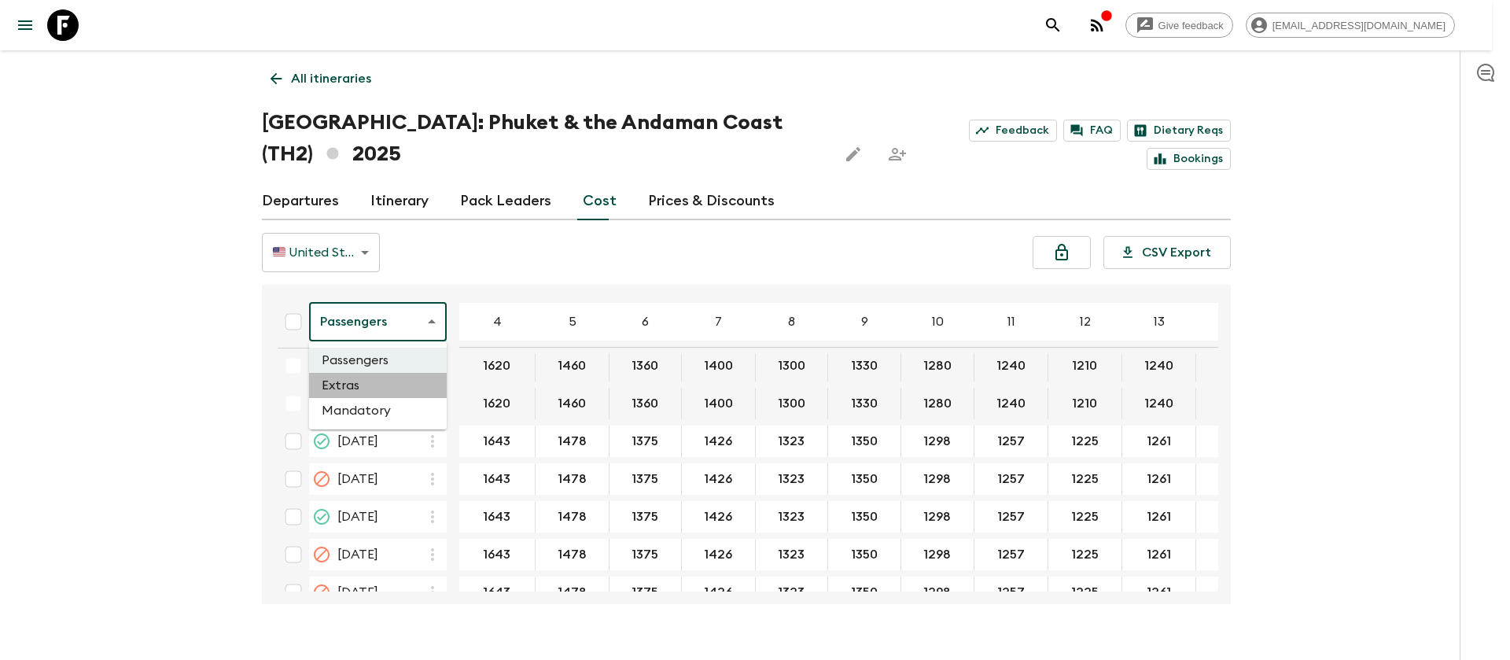
click at [425, 389] on li "Extras" at bounding box center [378, 385] width 138 height 25
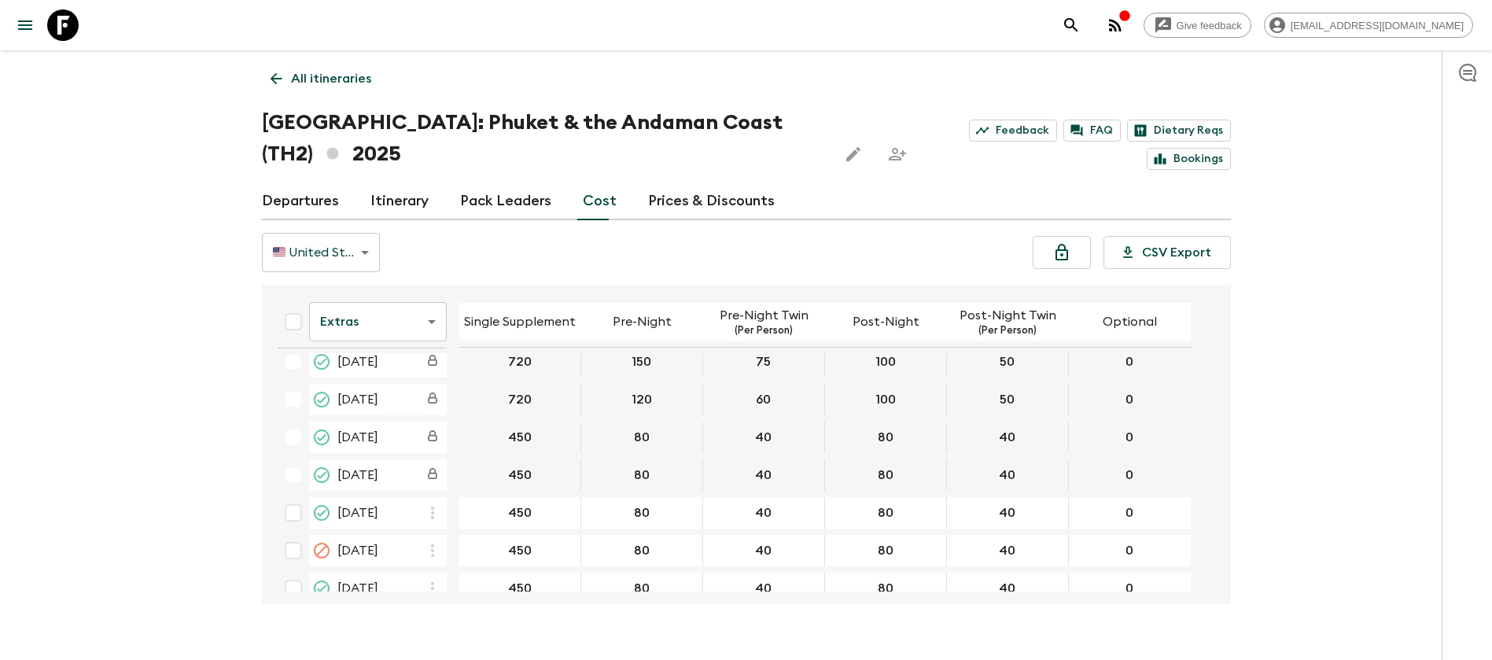
scroll to position [236, 0]
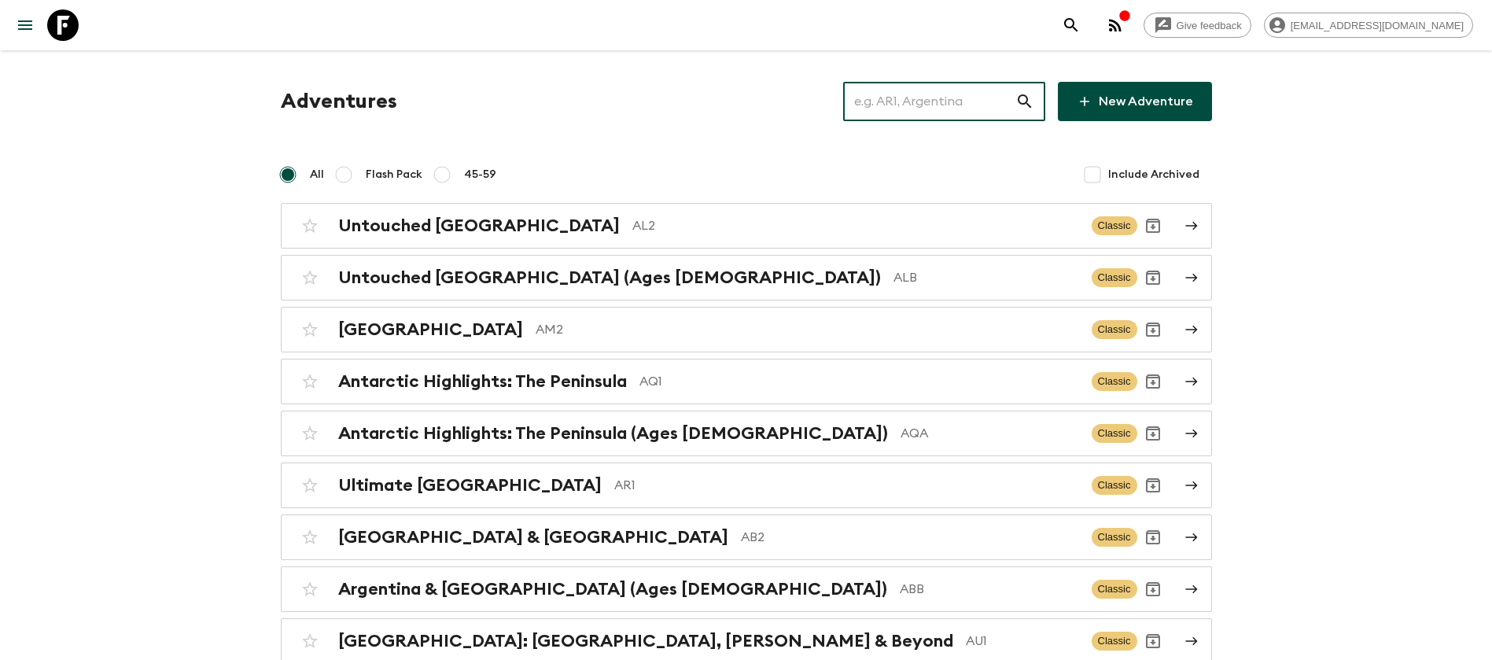
click at [951, 105] on input "text" at bounding box center [929, 101] width 172 height 44
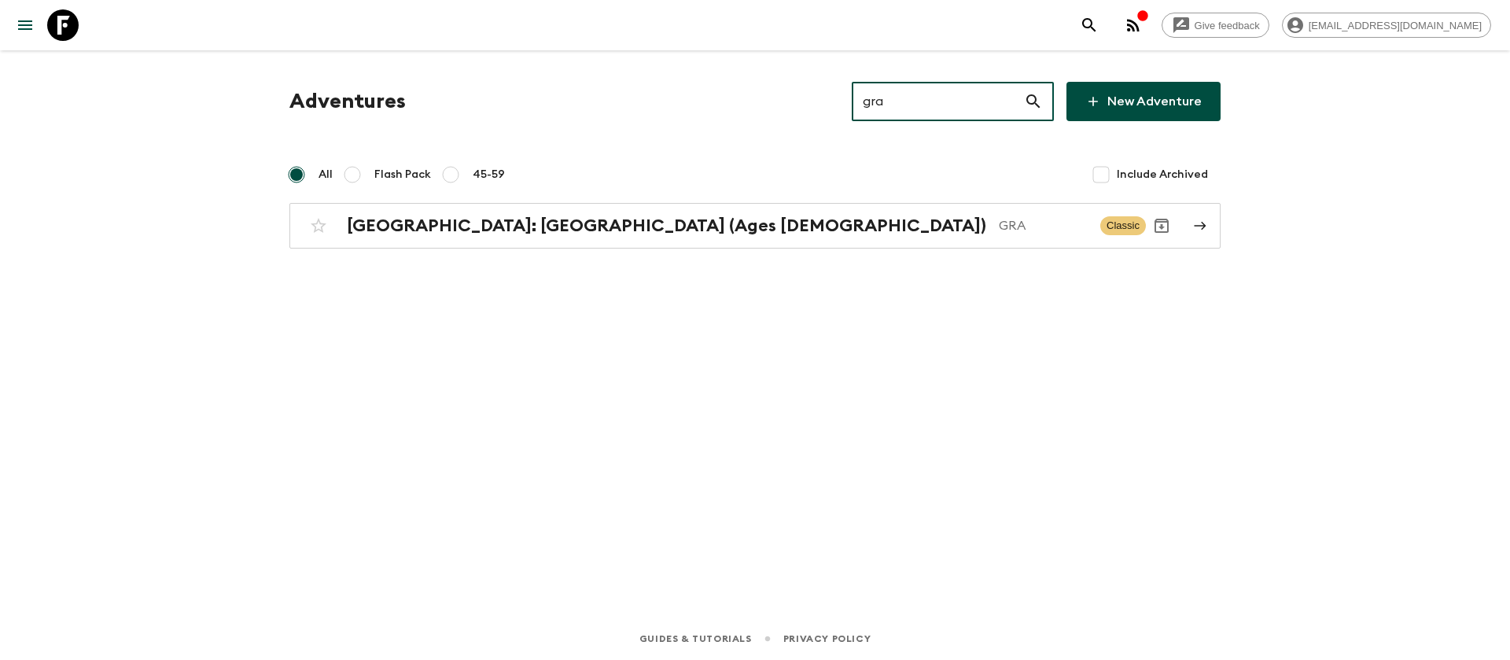
type input "gra"
click at [705, 258] on div "Adventures gra ​ New Adventure All Flash Pack 45-59 Include Archived Greece: At…" at bounding box center [755, 311] width 1006 height 523
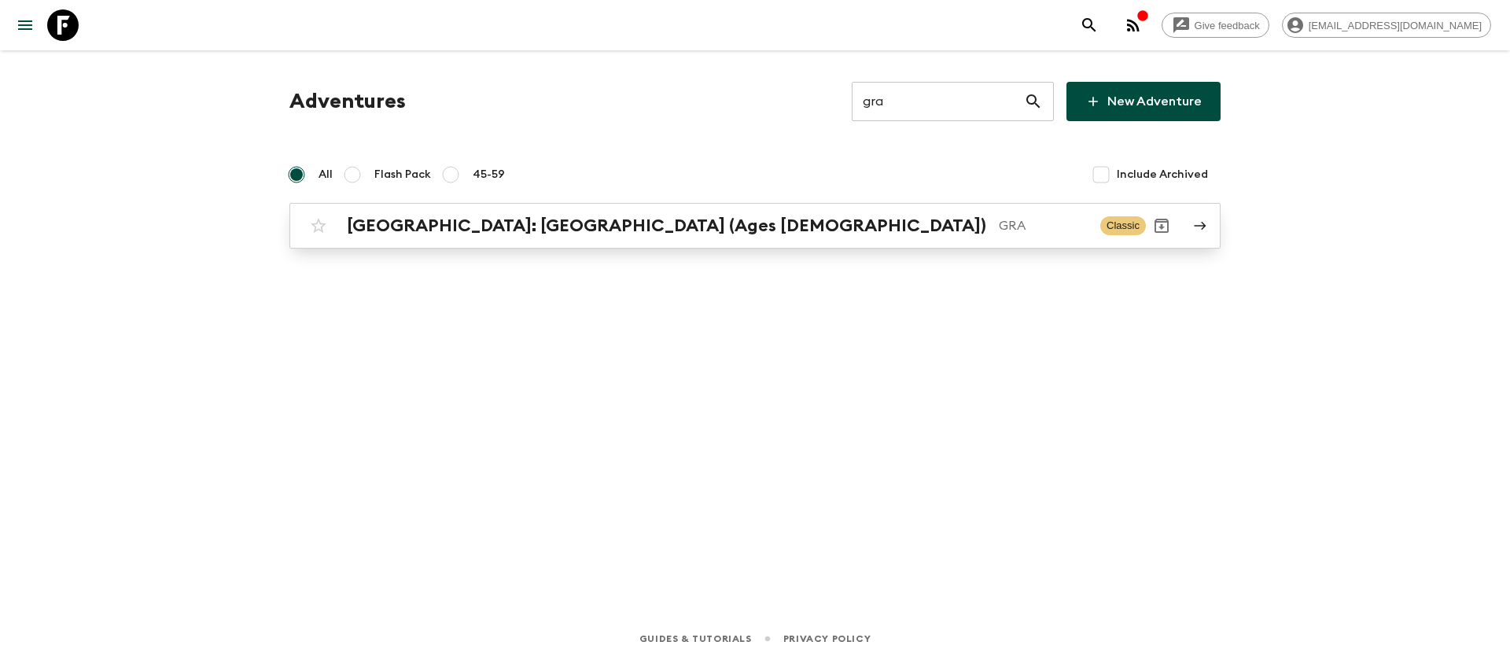
click at [712, 240] on div "[GEOGRAPHIC_DATA]: [GEOGRAPHIC_DATA] (Ages [DEMOGRAPHIC_DATA]) GRA Classic" at bounding box center [724, 225] width 843 height 31
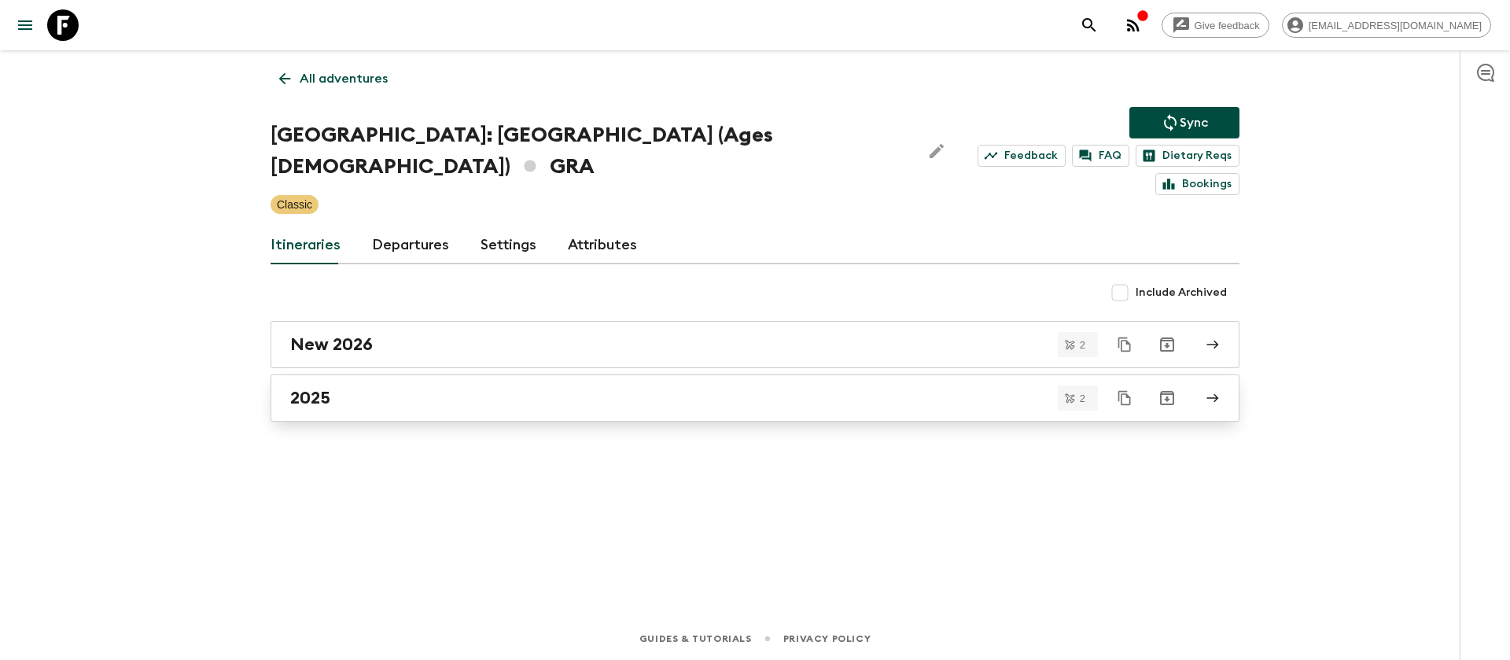
click at [297, 388] on h2 "2025" at bounding box center [310, 398] width 40 height 20
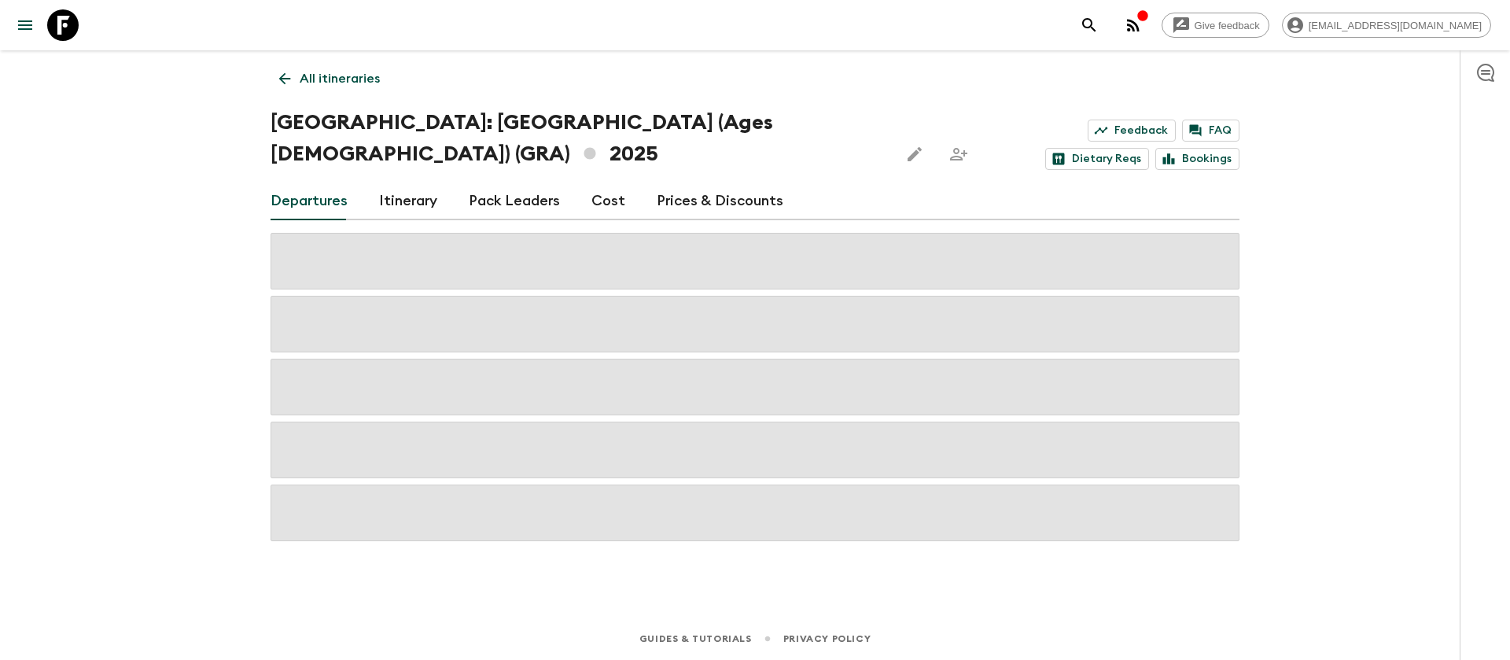
click at [607, 201] on link "Cost" at bounding box center [608, 201] width 34 height 38
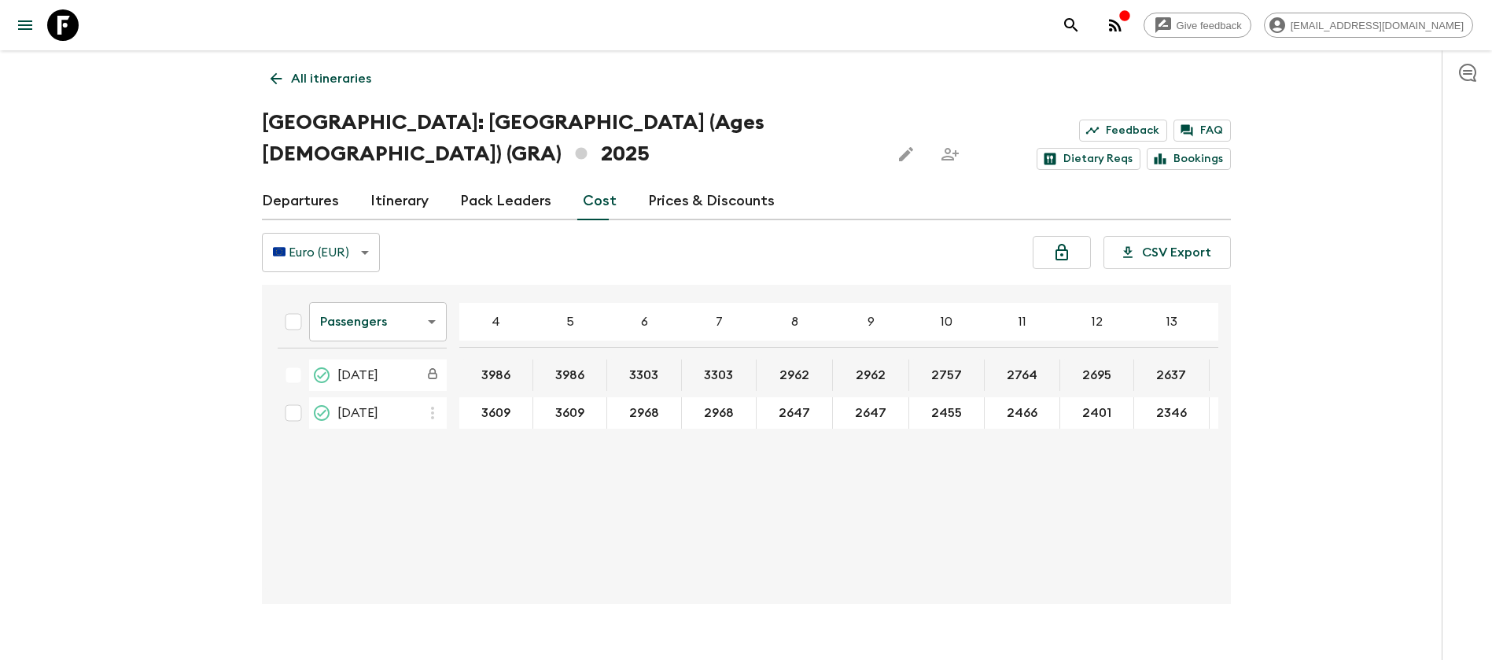
click at [425, 325] on body "Give feedback dolly@flashpack.com All itineraries Greece: Athens & the Islands …" at bounding box center [746, 345] width 1492 height 690
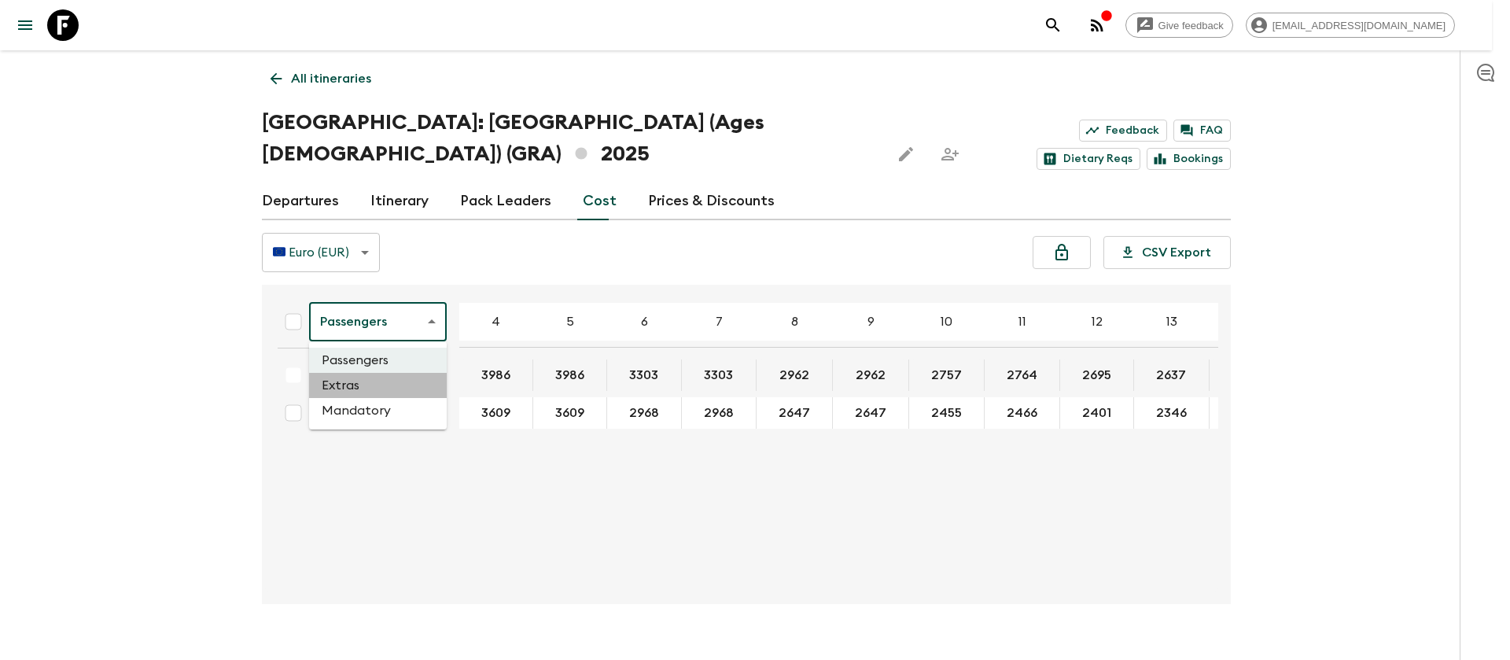
click at [413, 382] on li "Extras" at bounding box center [378, 385] width 138 height 25
